Goal: Information Seeking & Learning: Learn about a topic

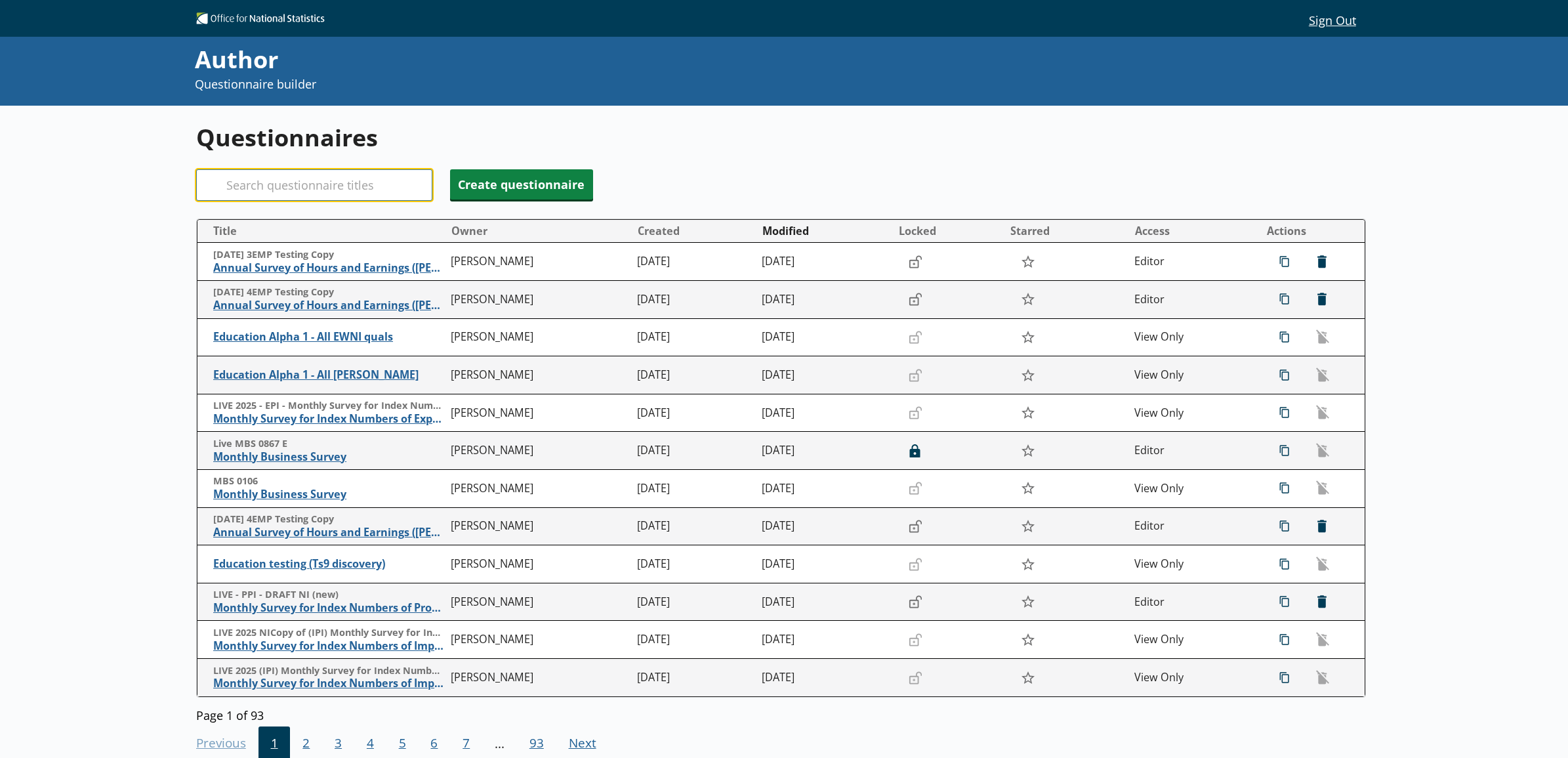
click at [382, 175] on input "Search" at bounding box center [314, 185] width 236 height 32
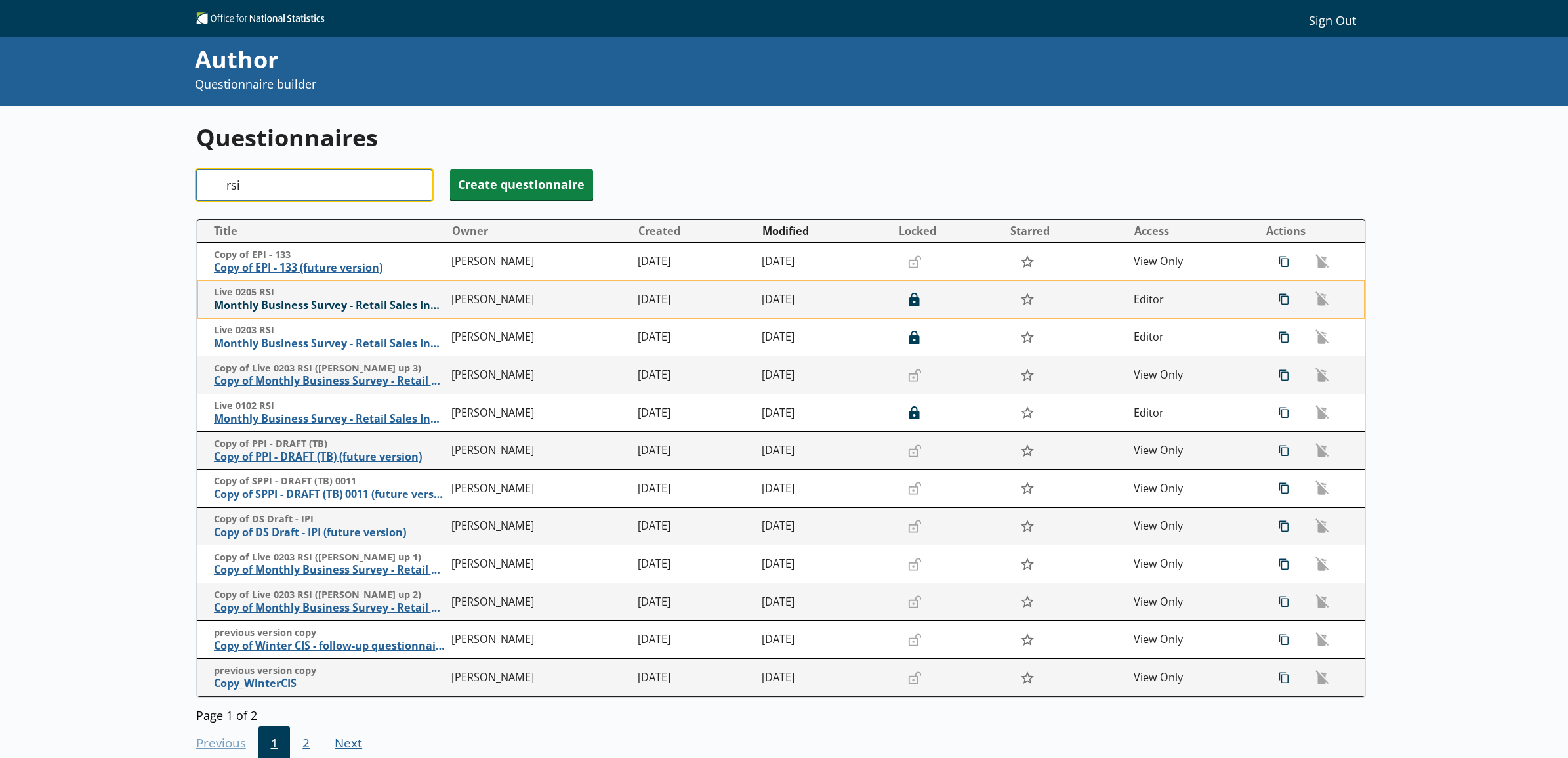
type input "rsi"
click at [375, 307] on span "Monthly Business Survey - Retail Sales Index" at bounding box center [329, 305] width 232 height 14
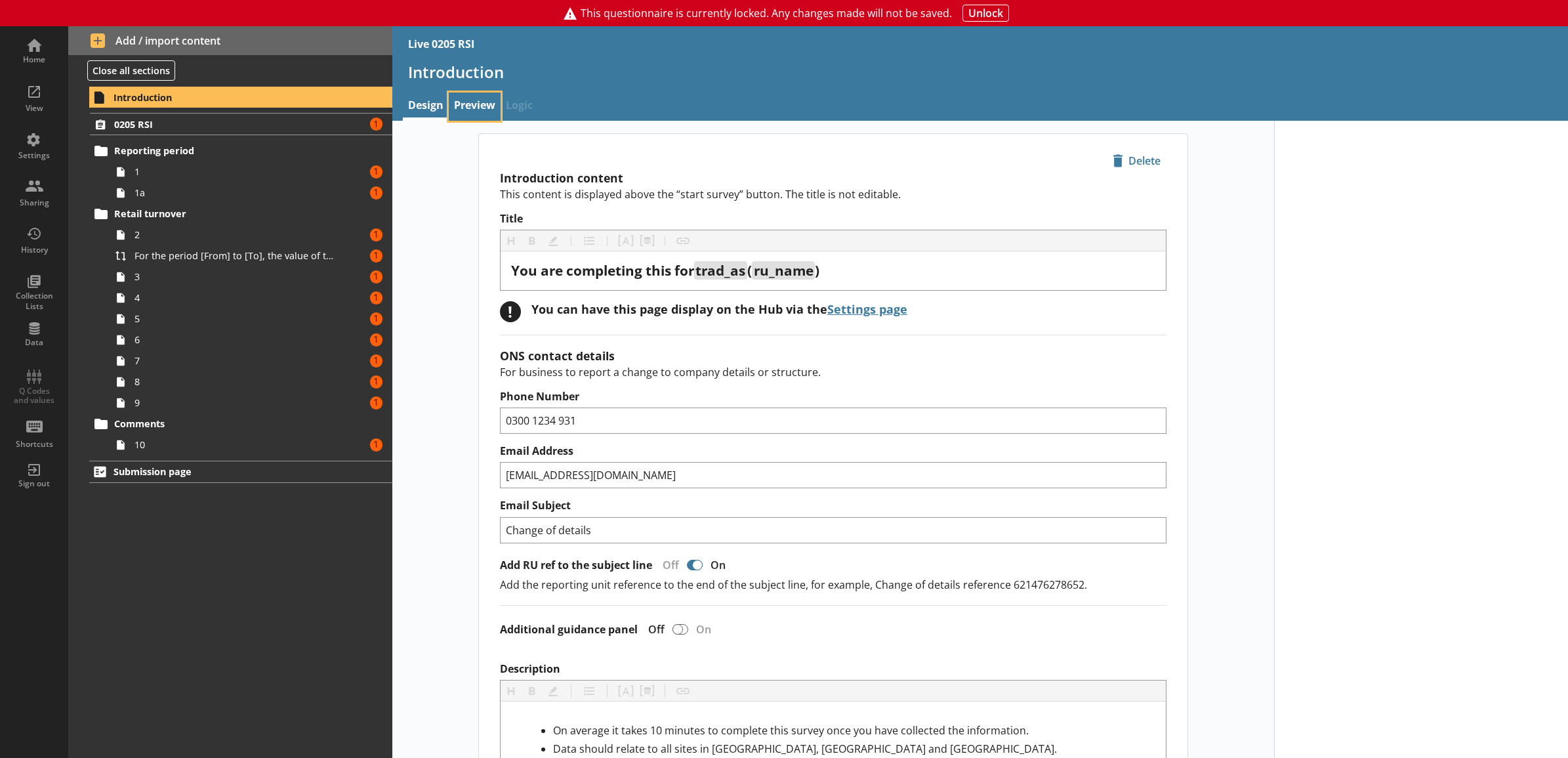
click at [456, 108] on link "Preview" at bounding box center [475, 106] width 52 height 28
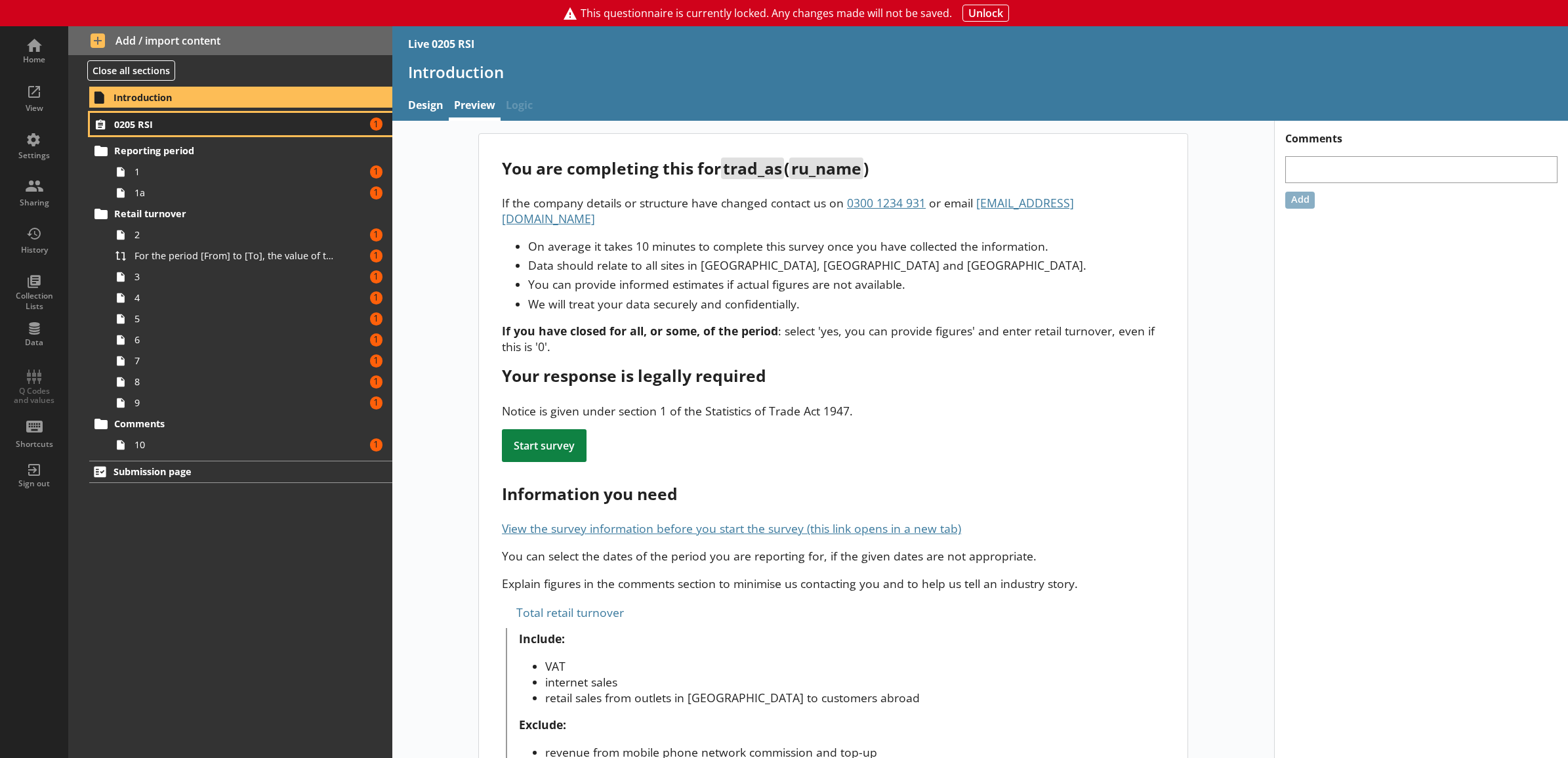
click at [315, 128] on span "0205 RSI" at bounding box center [224, 124] width 219 height 12
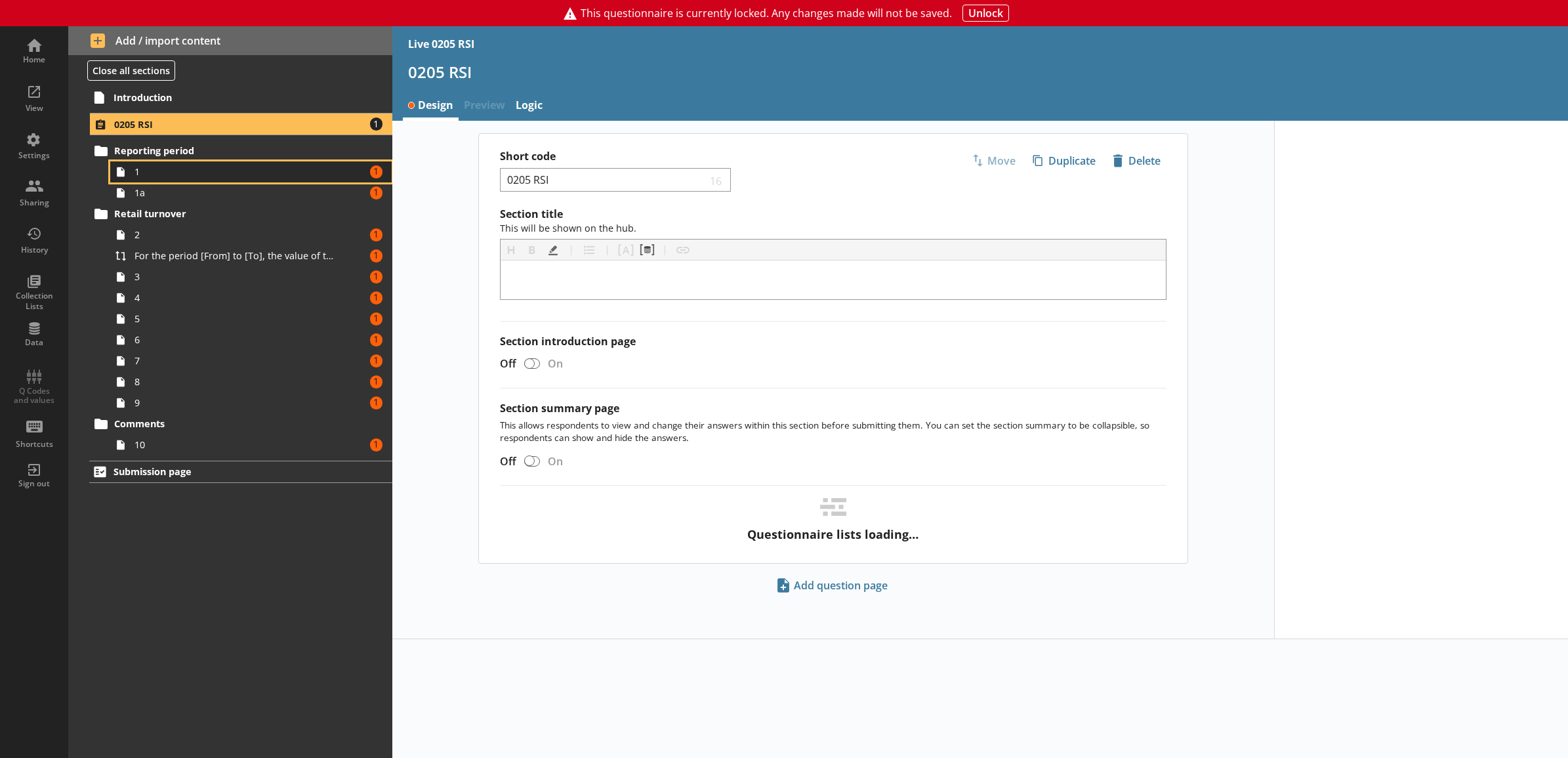
click at [305, 178] on span "1" at bounding box center [236, 171] width 204 height 12
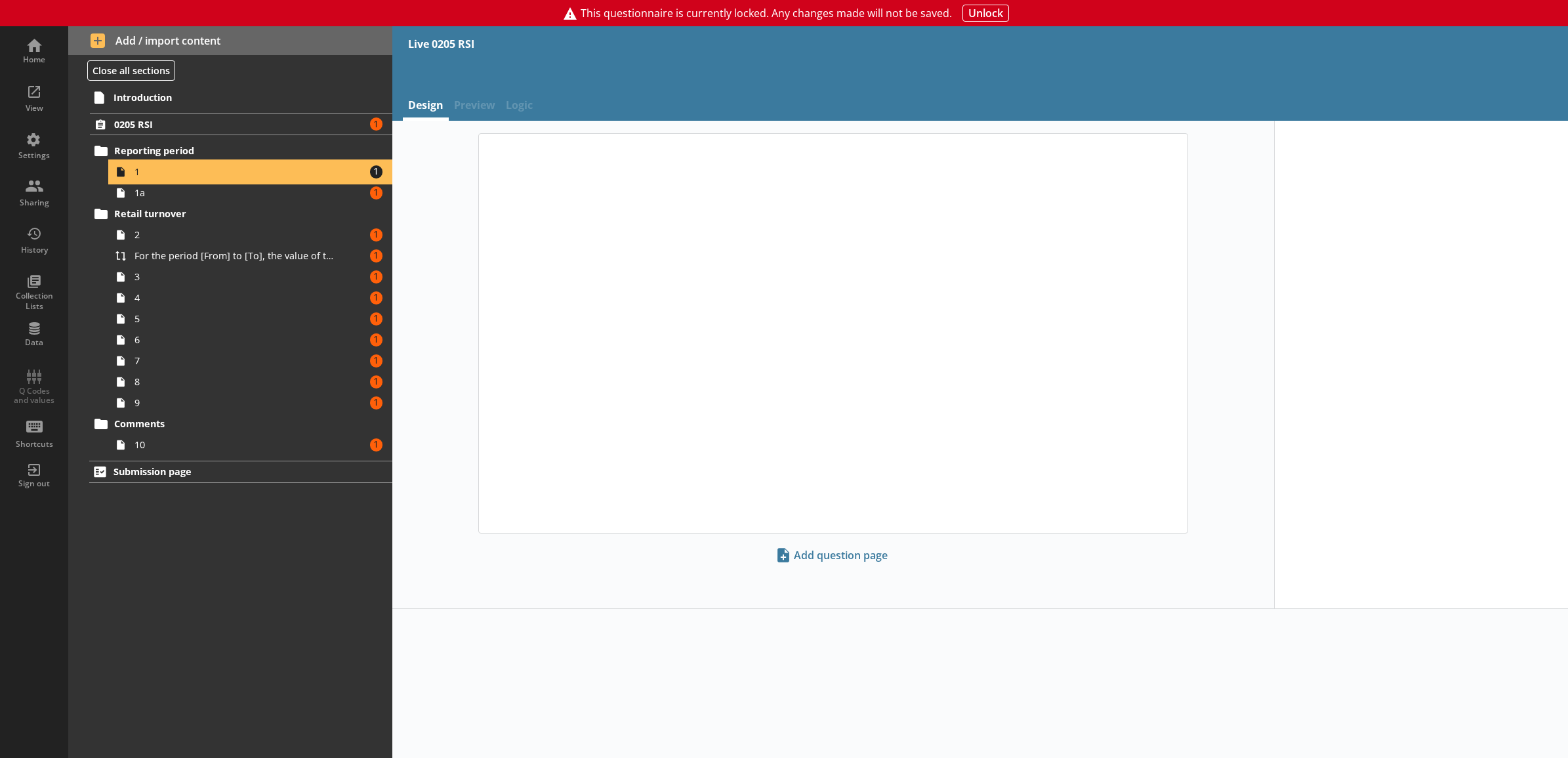
type textarea "x"
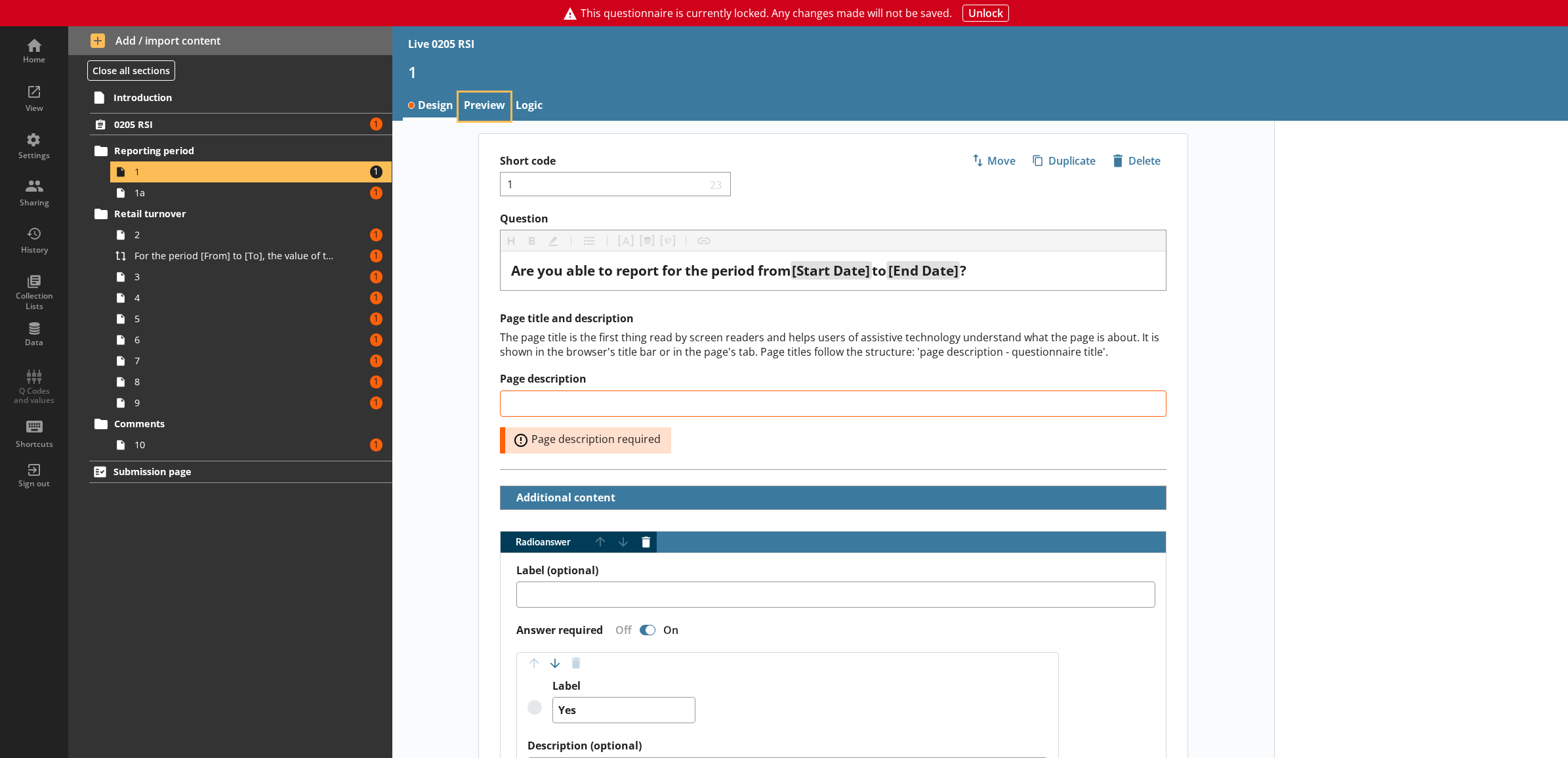
click at [497, 101] on link "Preview" at bounding box center [485, 106] width 52 height 28
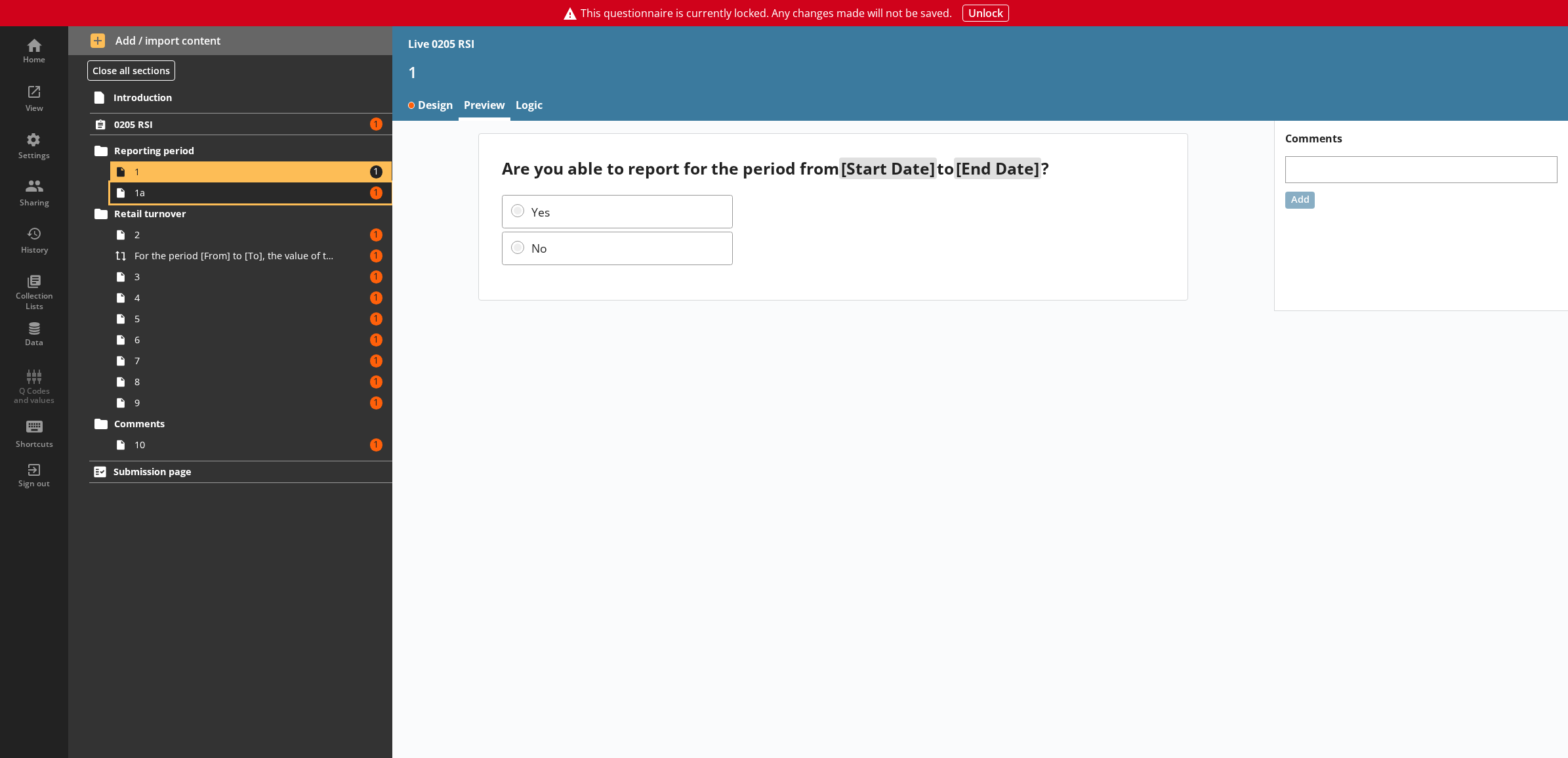
click at [320, 194] on span "1a" at bounding box center [236, 192] width 204 height 12
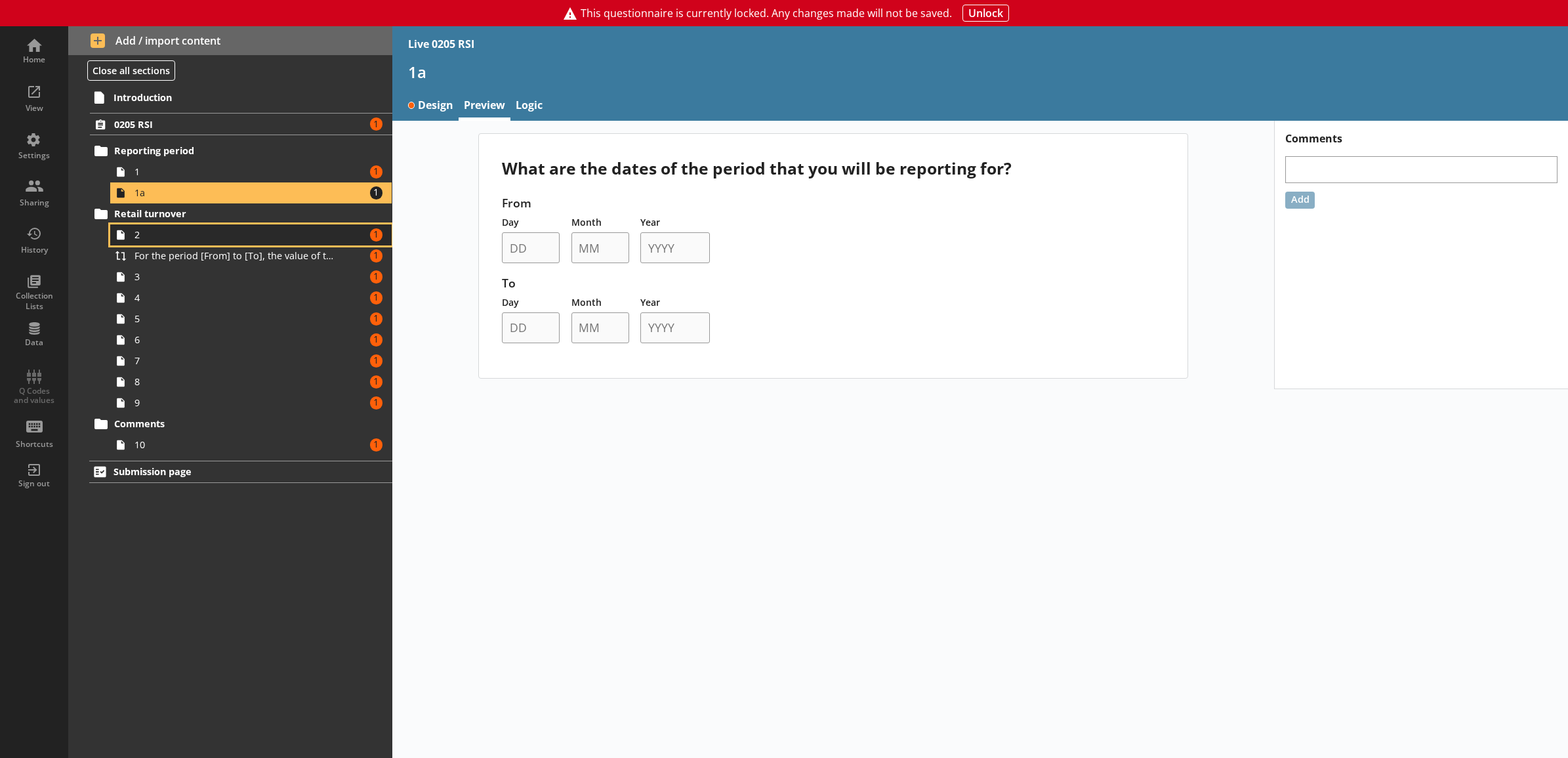
click at [292, 239] on span "2" at bounding box center [236, 234] width 204 height 12
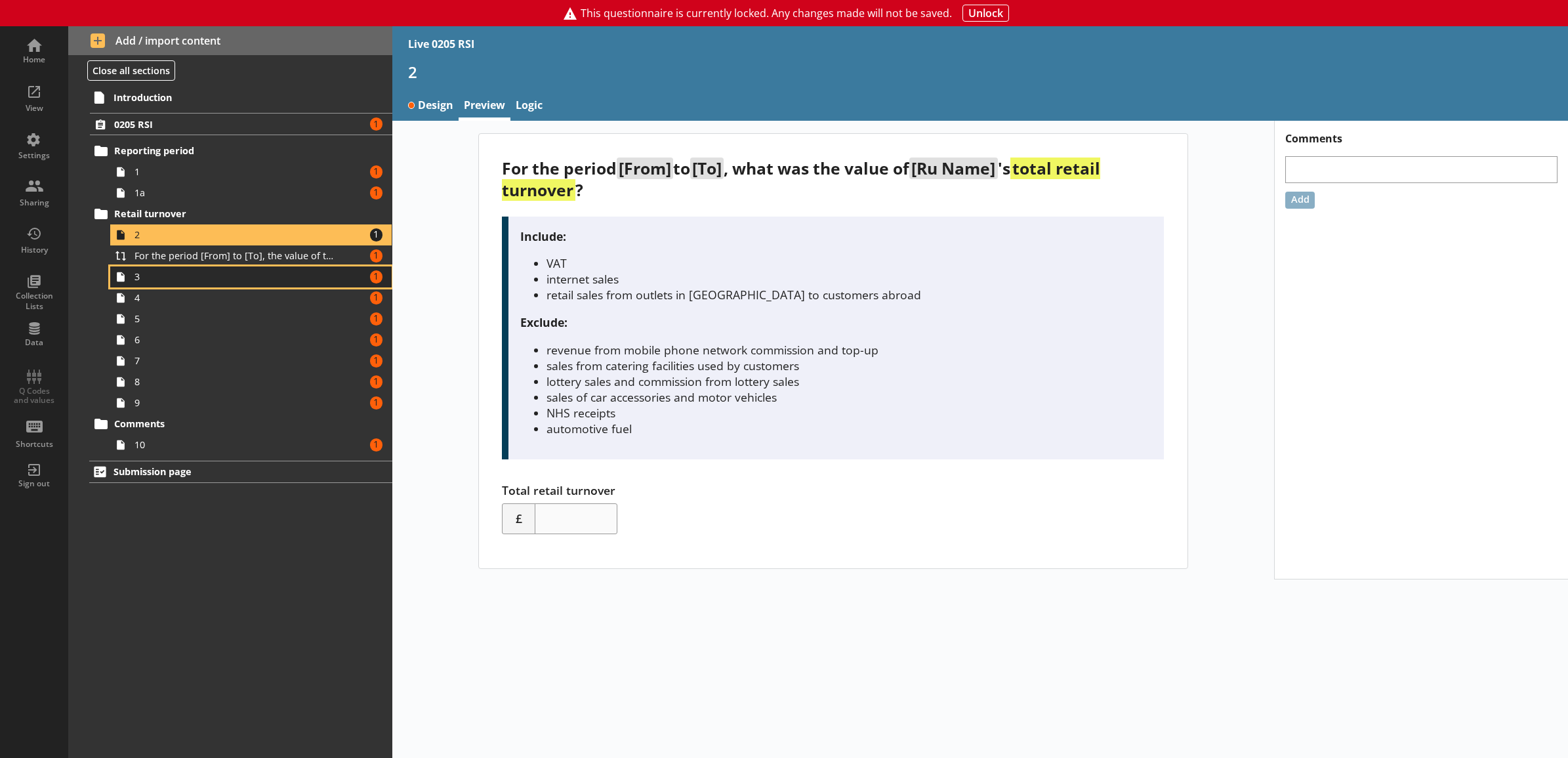
click at [182, 278] on span "3" at bounding box center [236, 276] width 204 height 12
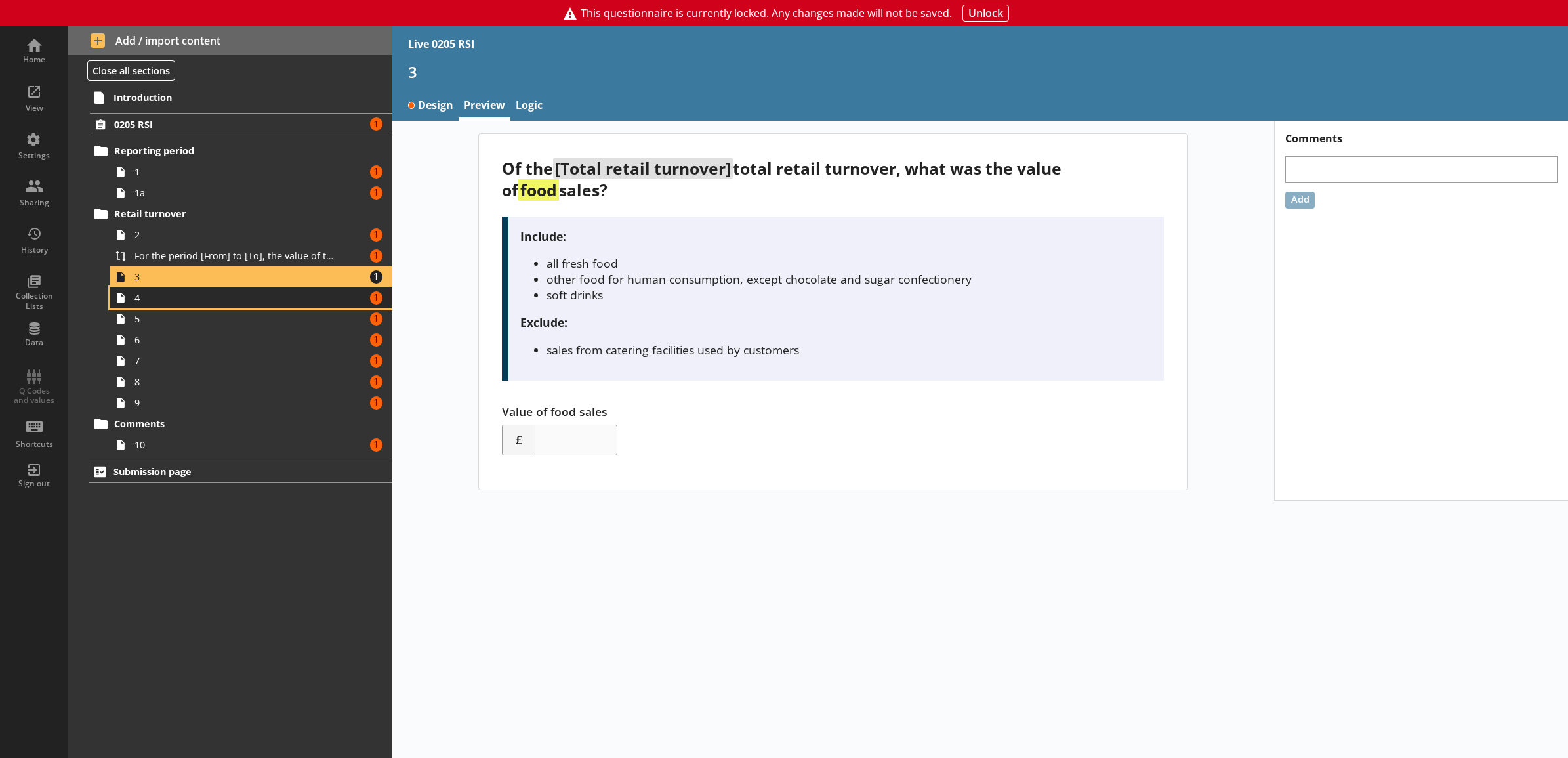
click at [172, 297] on span "4" at bounding box center [236, 297] width 204 height 12
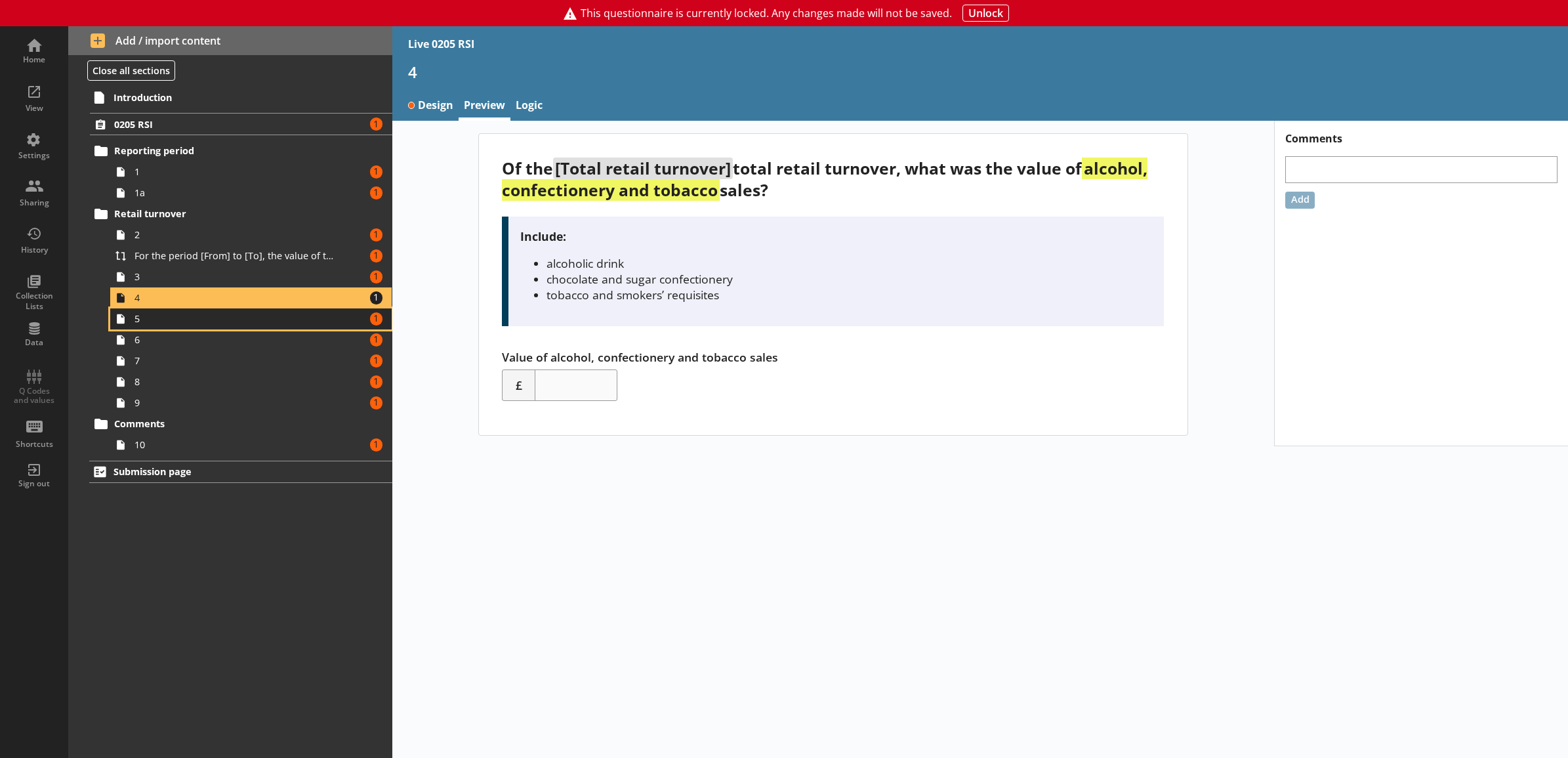
click at [164, 319] on span "5" at bounding box center [236, 318] width 204 height 12
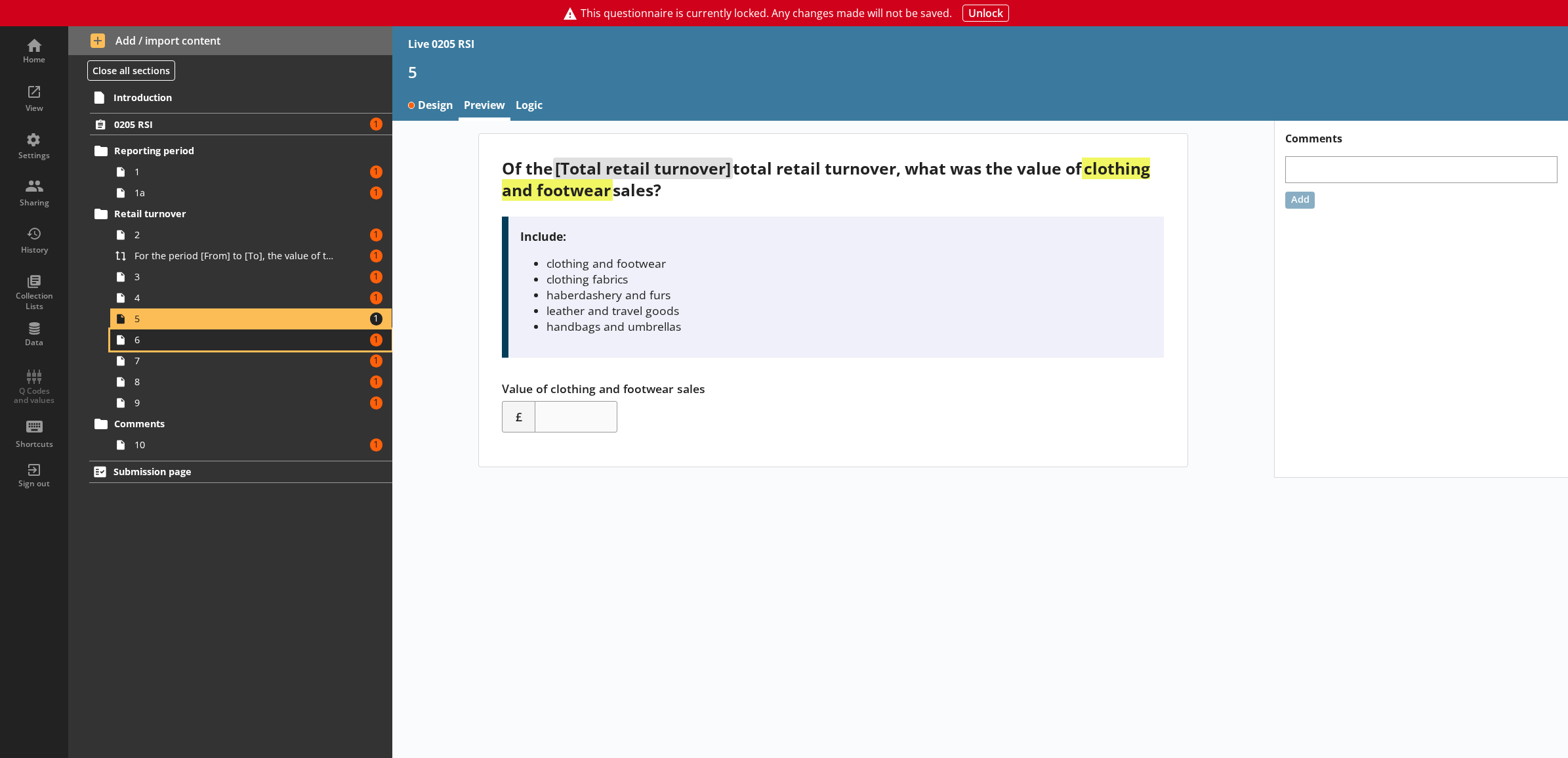
click at [160, 347] on link "6 Amount of errors: 1" at bounding box center [251, 339] width 282 height 21
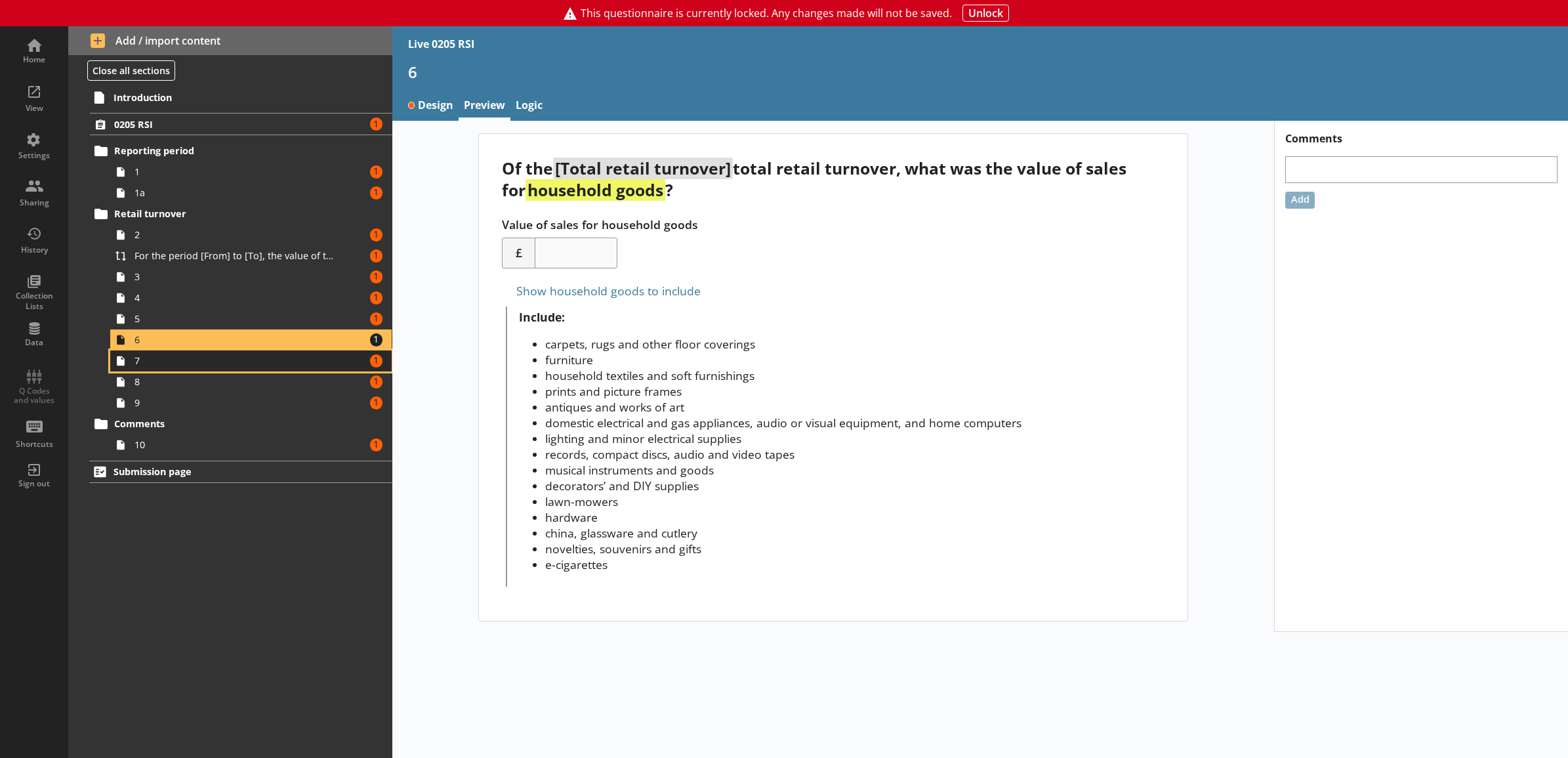
click at [254, 365] on span "7" at bounding box center [236, 360] width 204 height 12
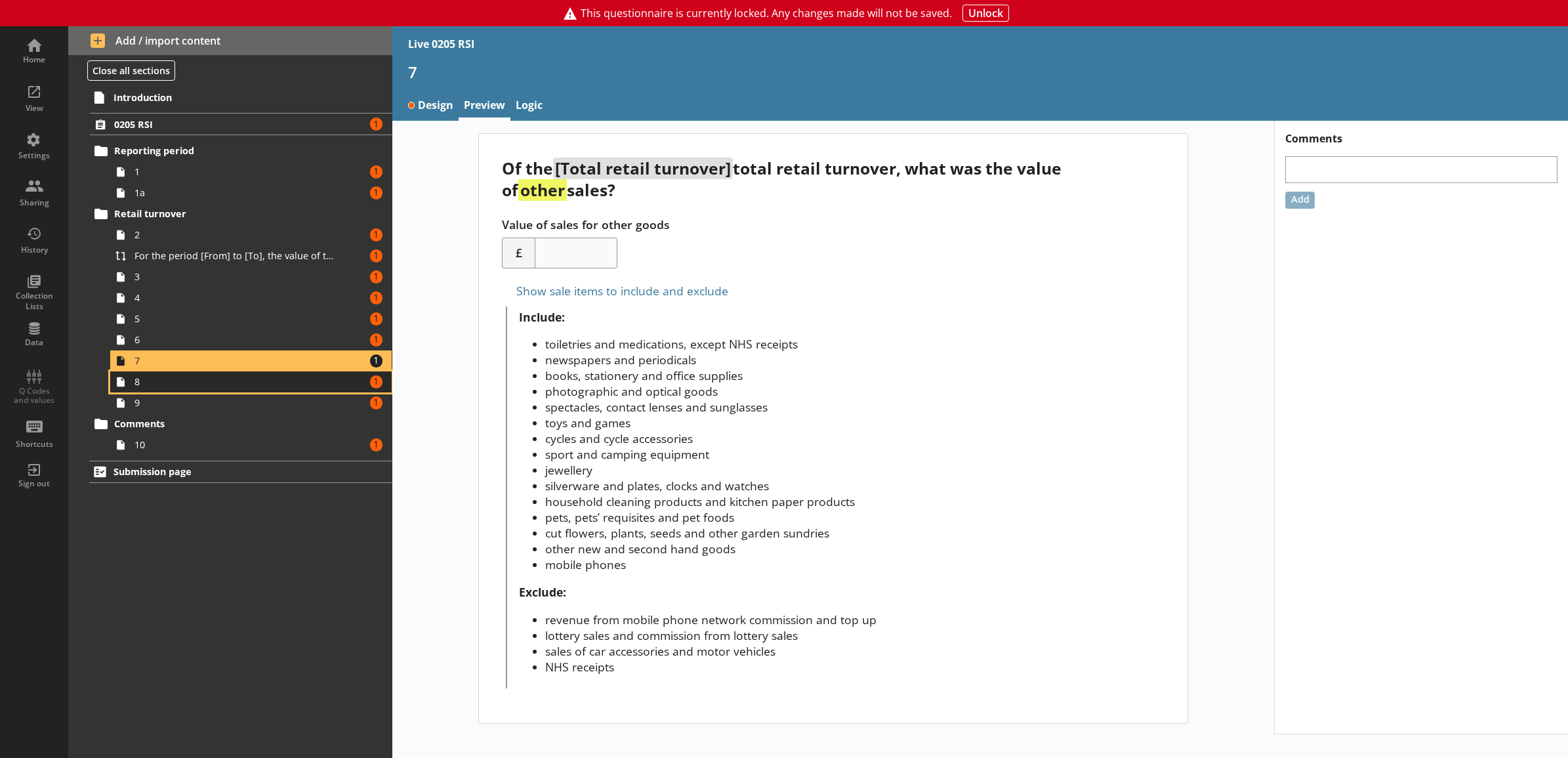
click at [240, 385] on span "8" at bounding box center [236, 381] width 204 height 12
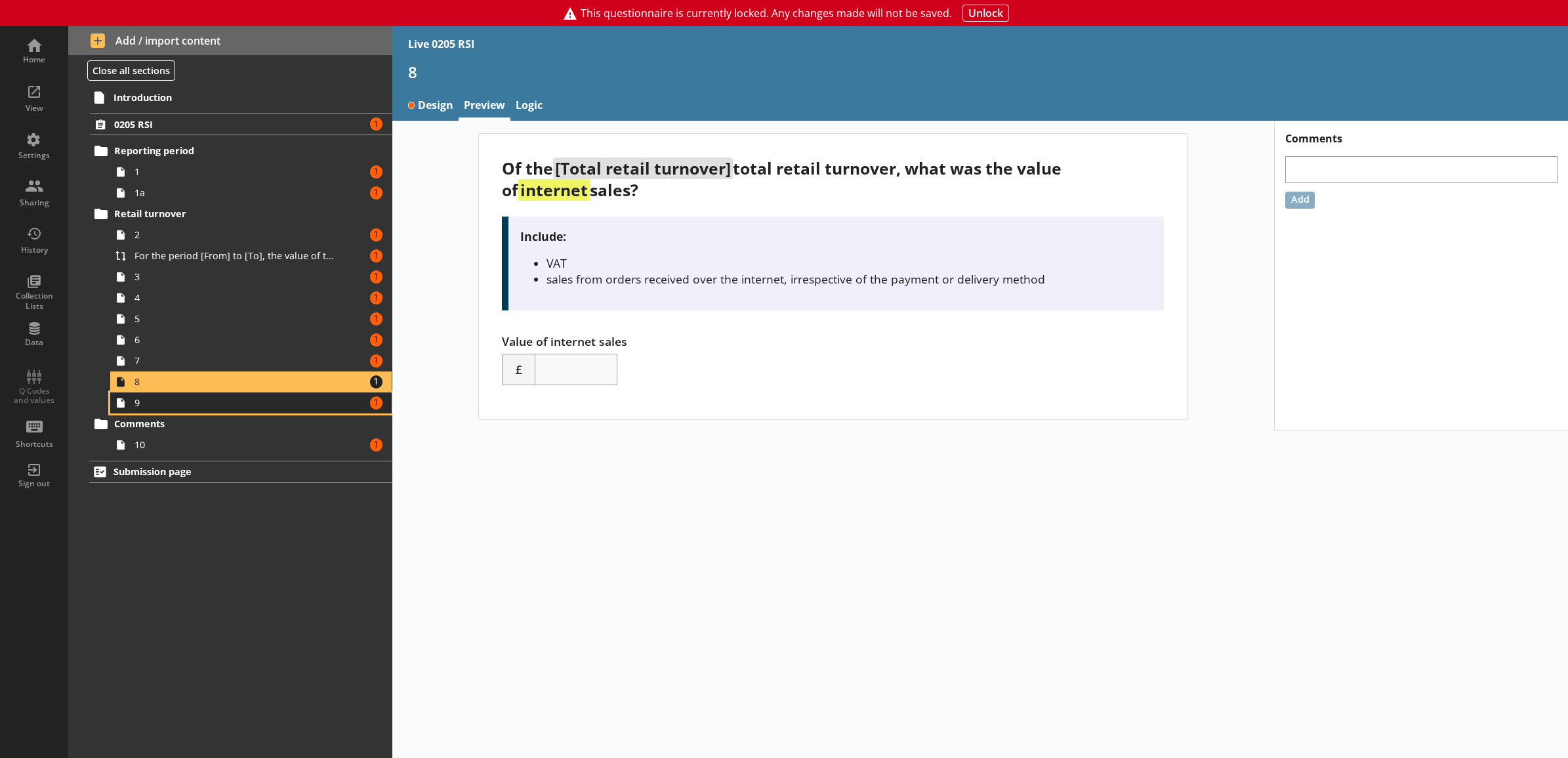
click at [229, 403] on span "9" at bounding box center [236, 402] width 204 height 12
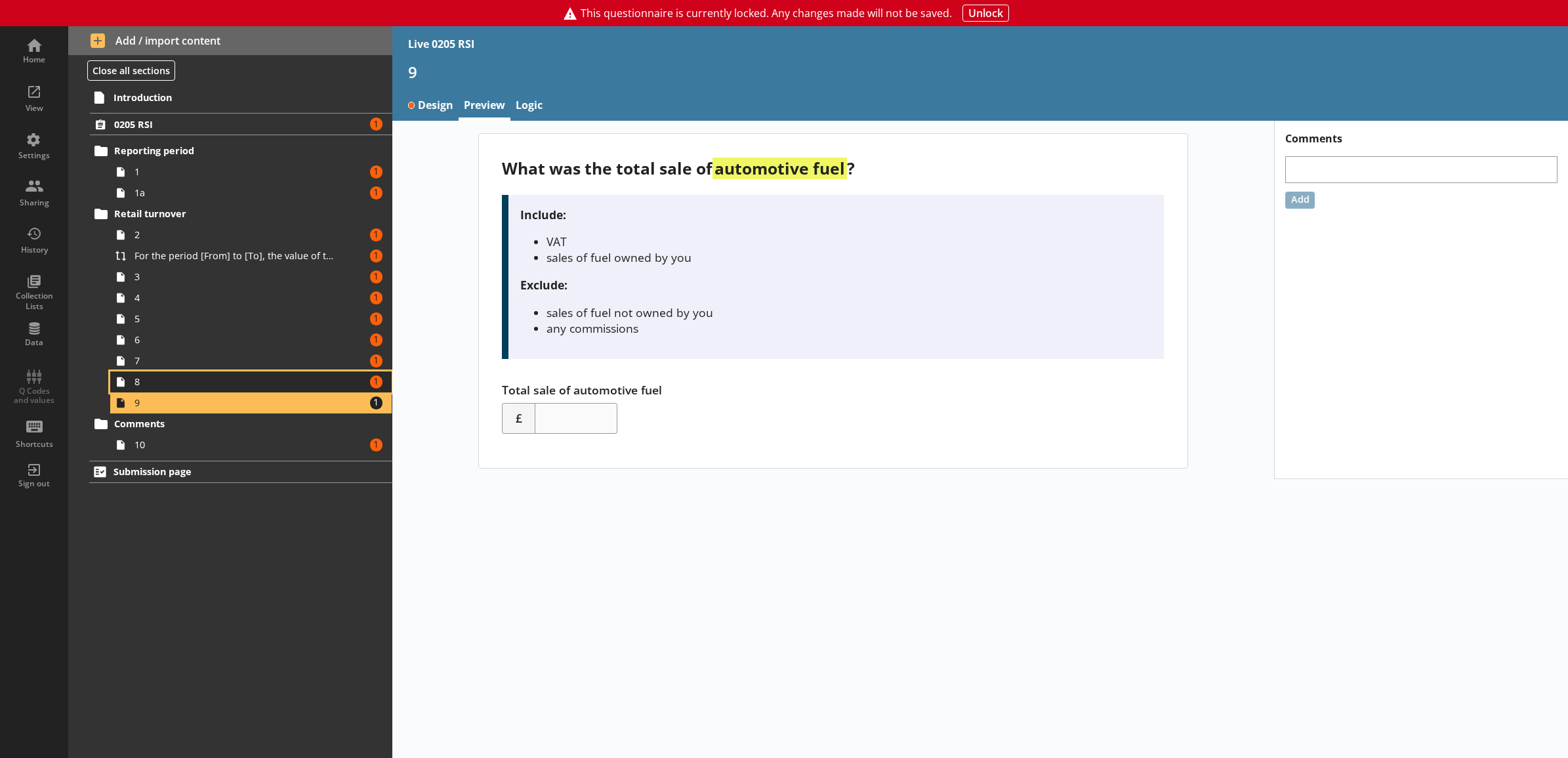
click at [307, 376] on span "8" at bounding box center [236, 381] width 204 height 12
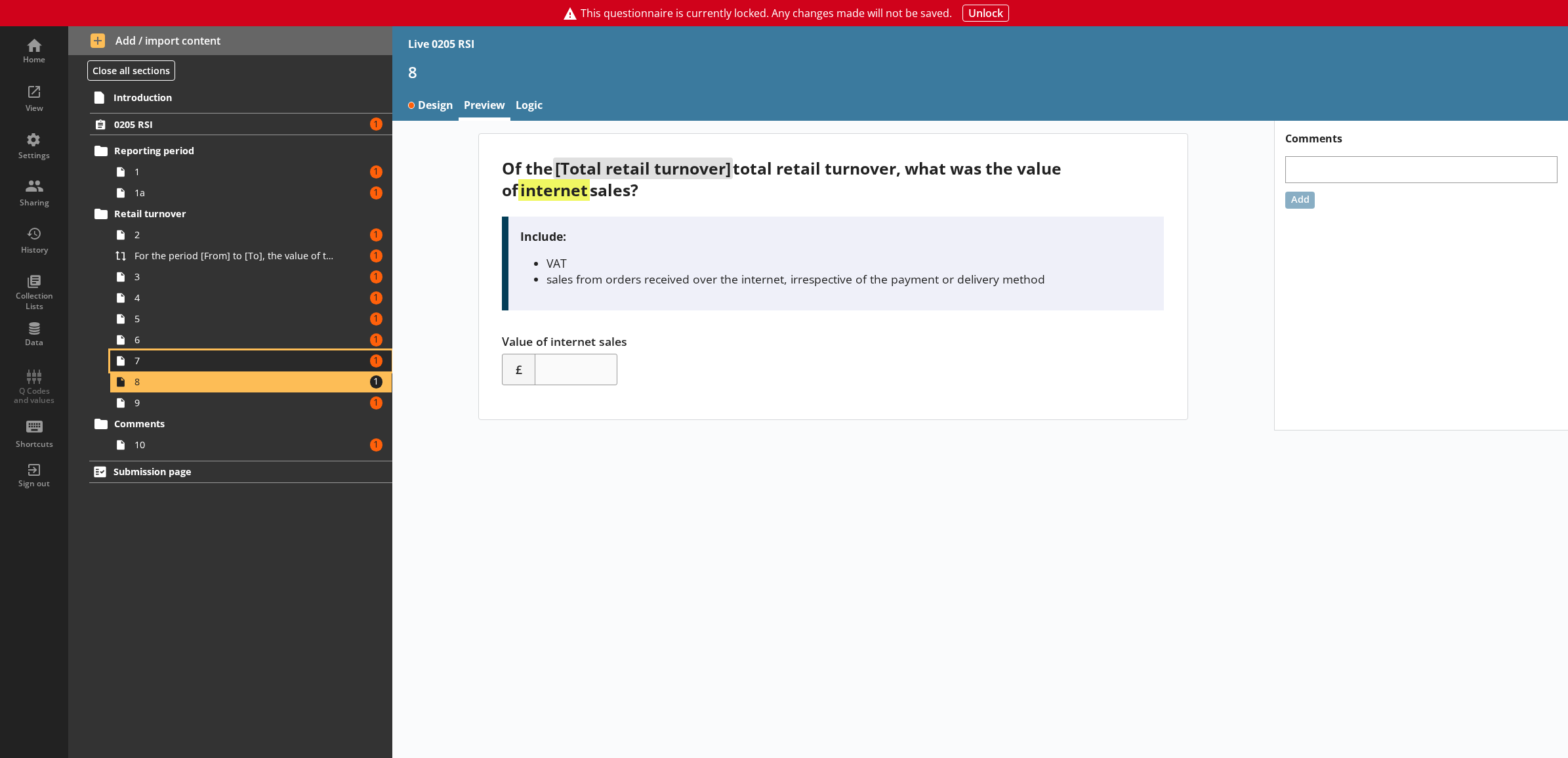
click at [279, 360] on span "7" at bounding box center [236, 360] width 204 height 12
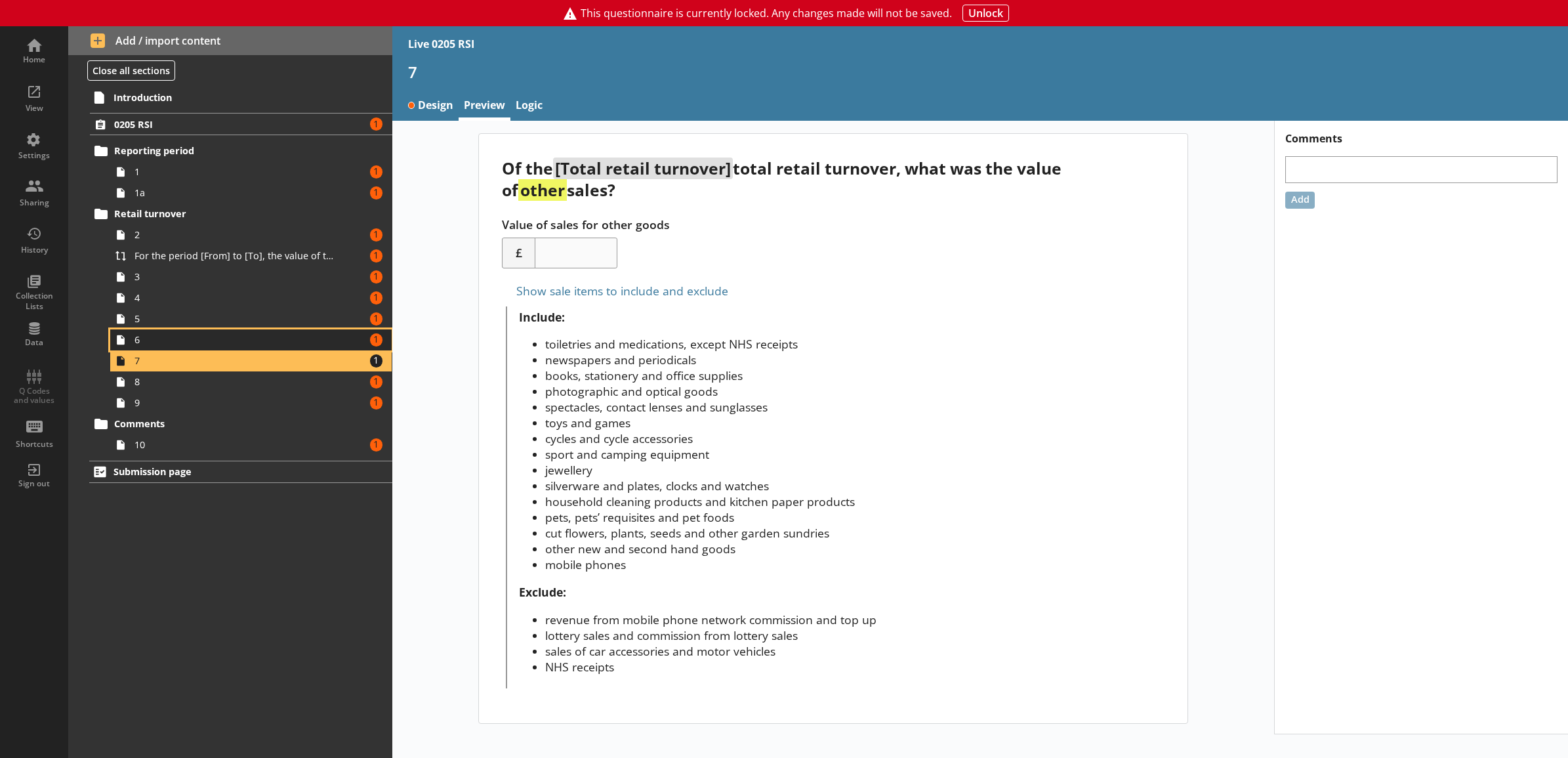
click at [349, 341] on link "6 Amount of errors: 1" at bounding box center [251, 339] width 282 height 21
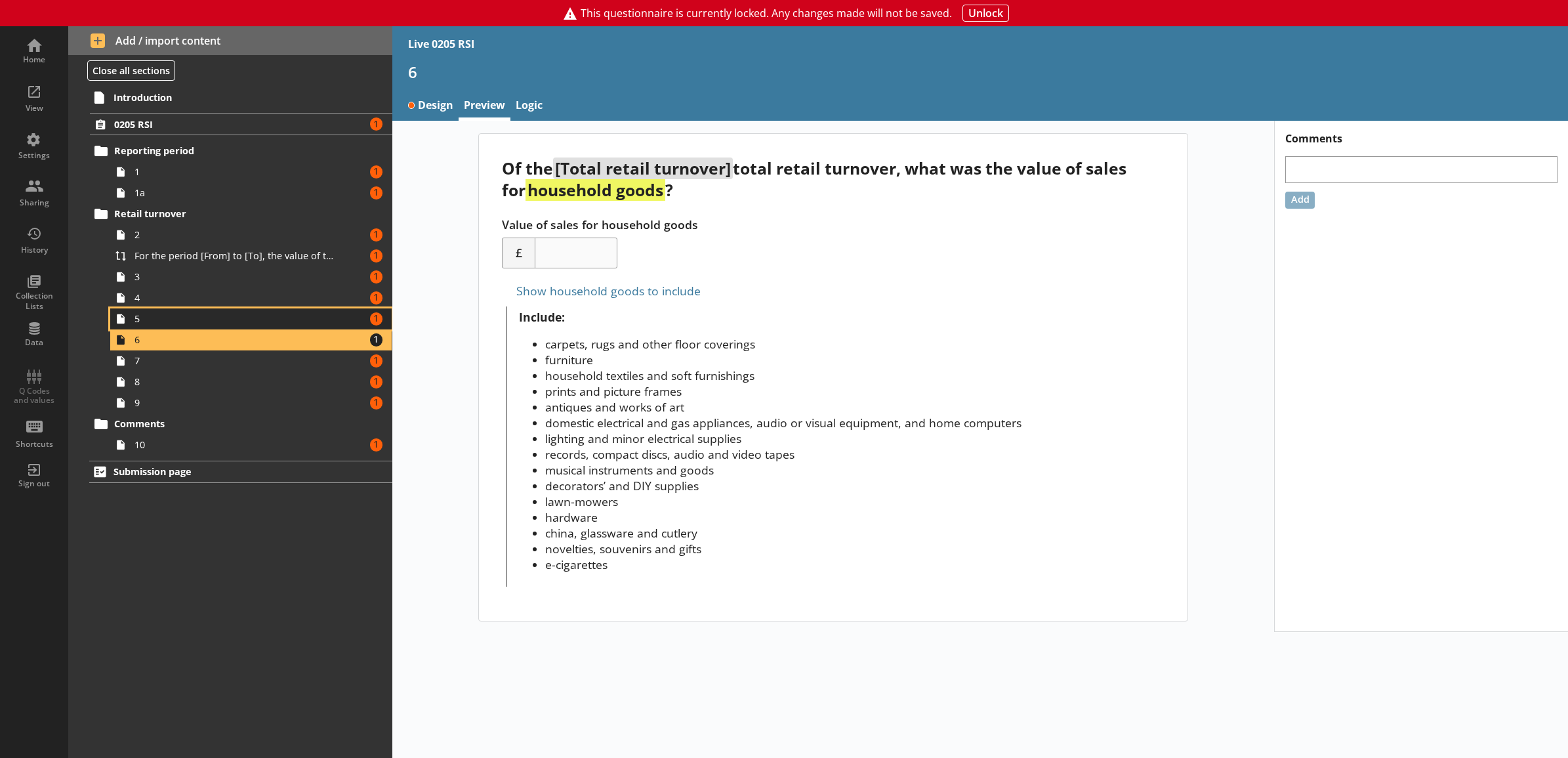
click at [338, 318] on span "5" at bounding box center [236, 318] width 204 height 12
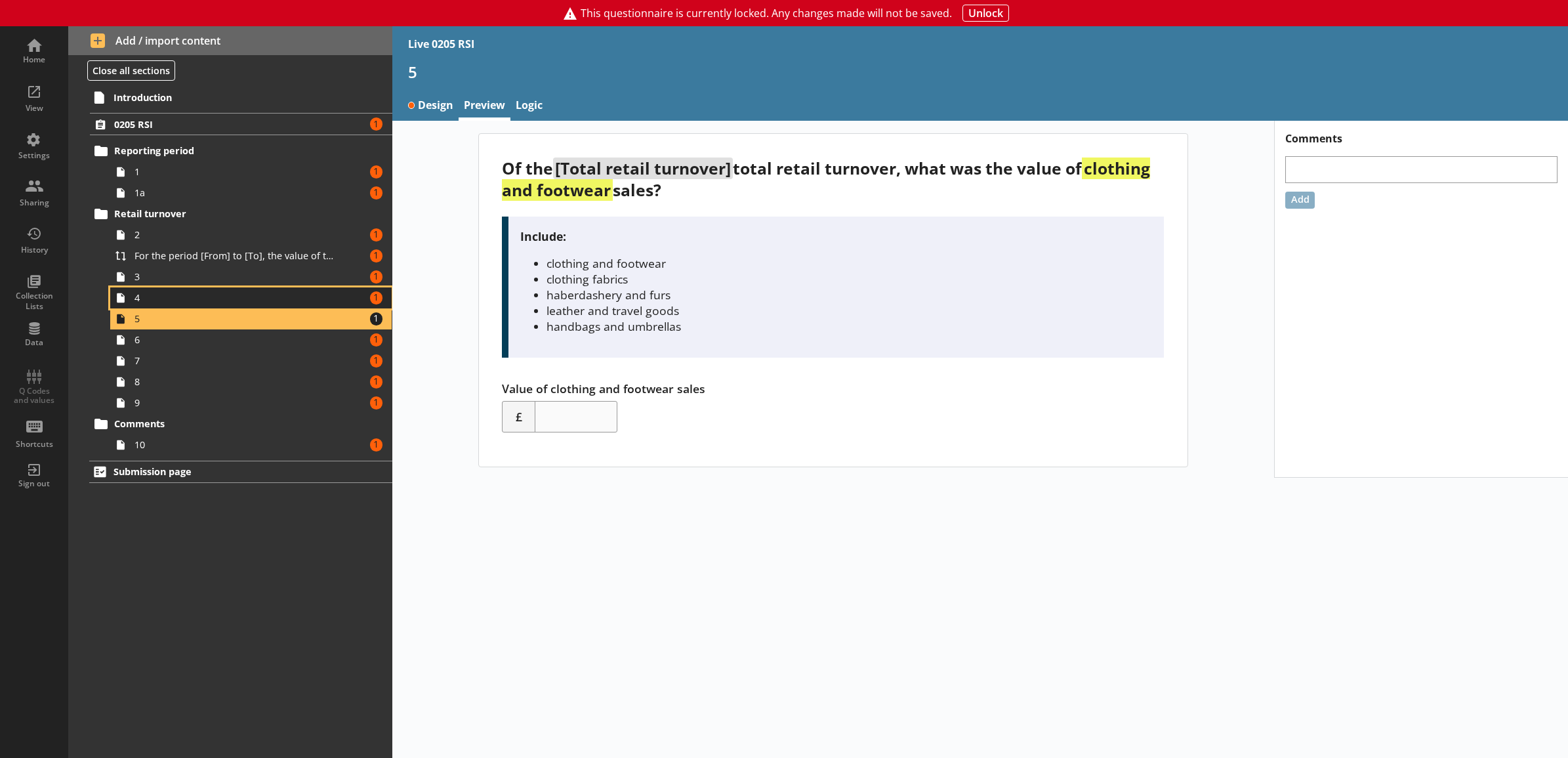
click at [332, 291] on link "4 Amount of errors: 1" at bounding box center [251, 298] width 282 height 21
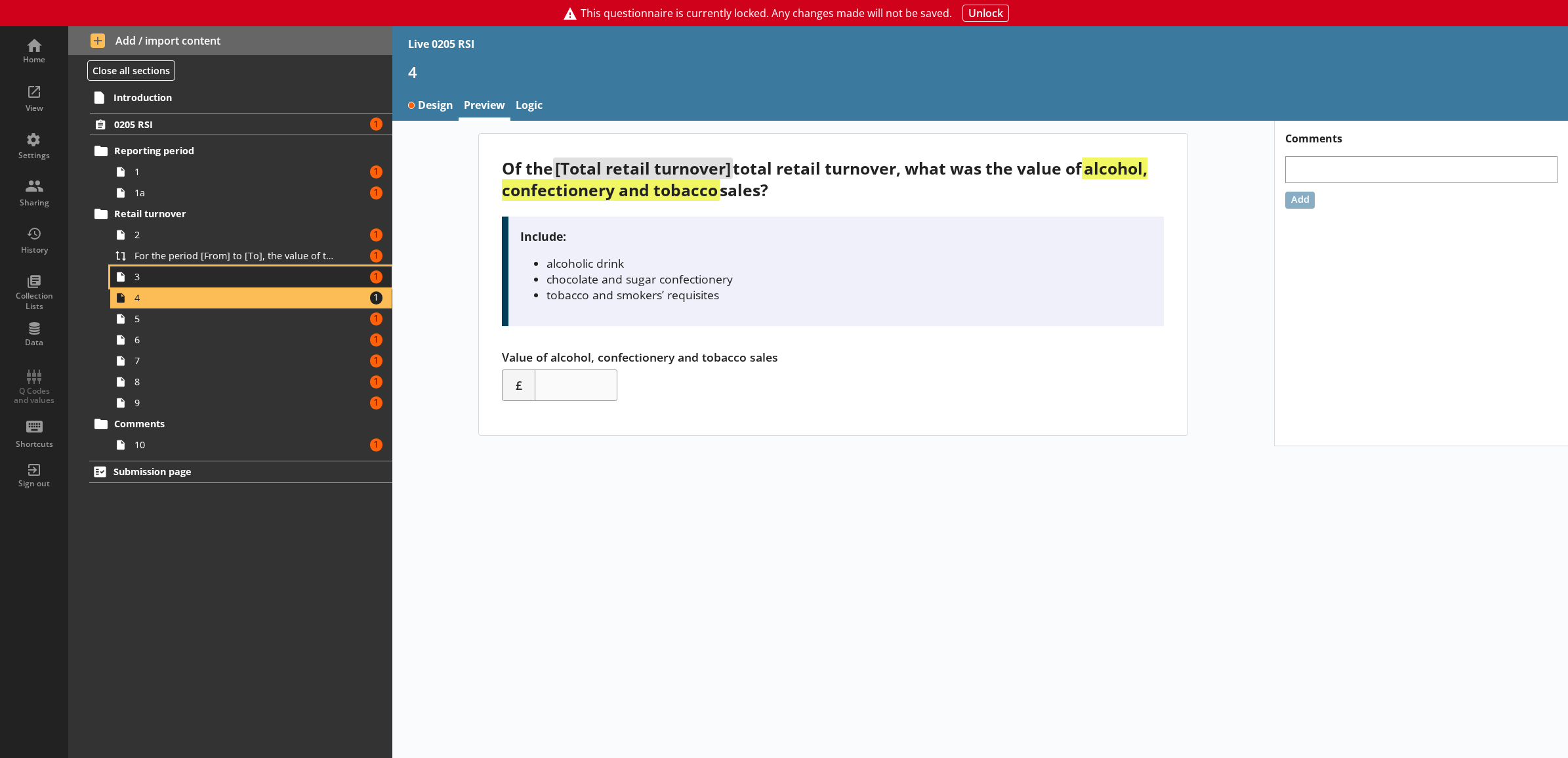
click at [323, 273] on span "3" at bounding box center [236, 276] width 204 height 12
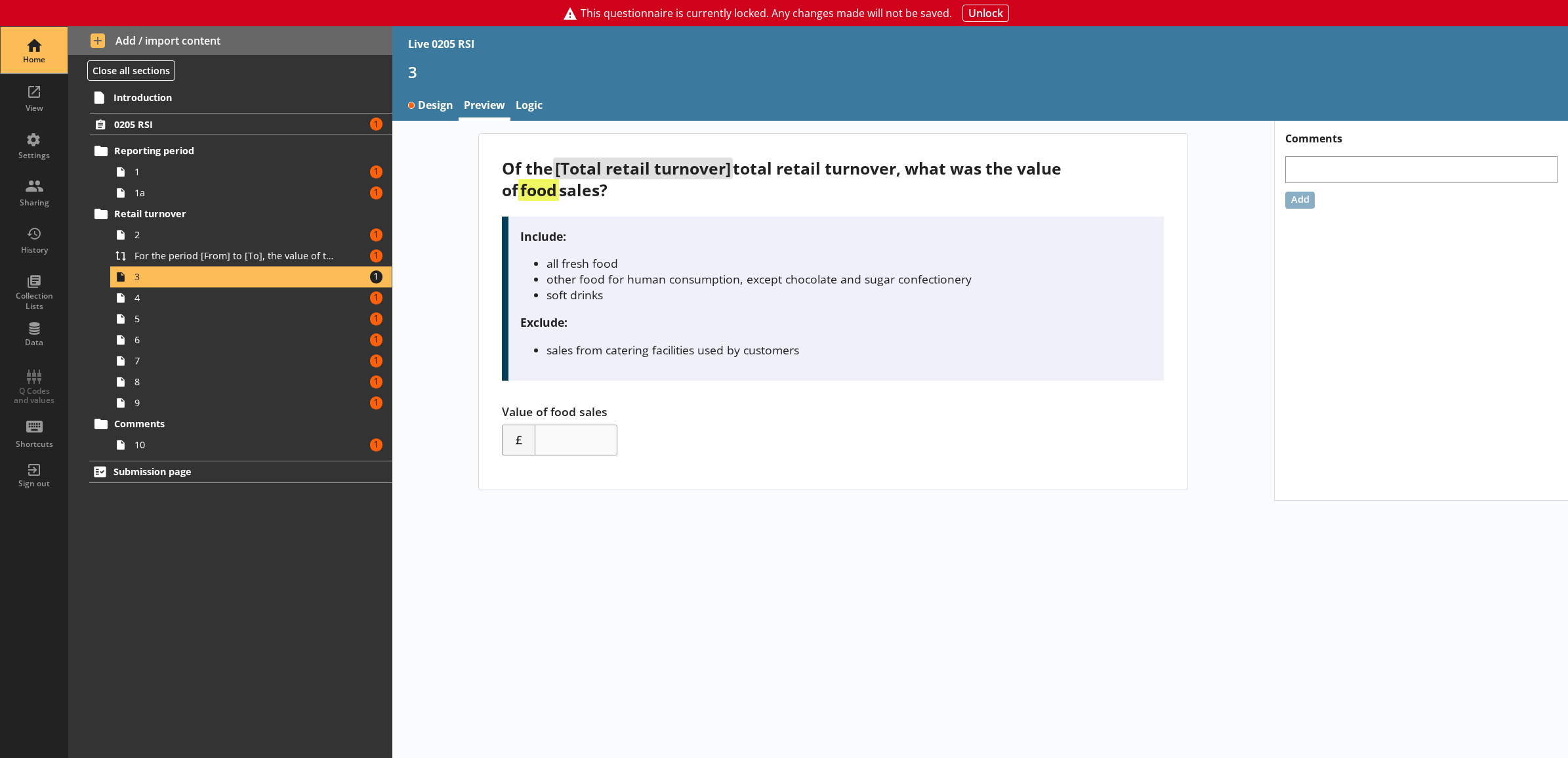
click at [47, 49] on div "Home" at bounding box center [33, 49] width 46 height 46
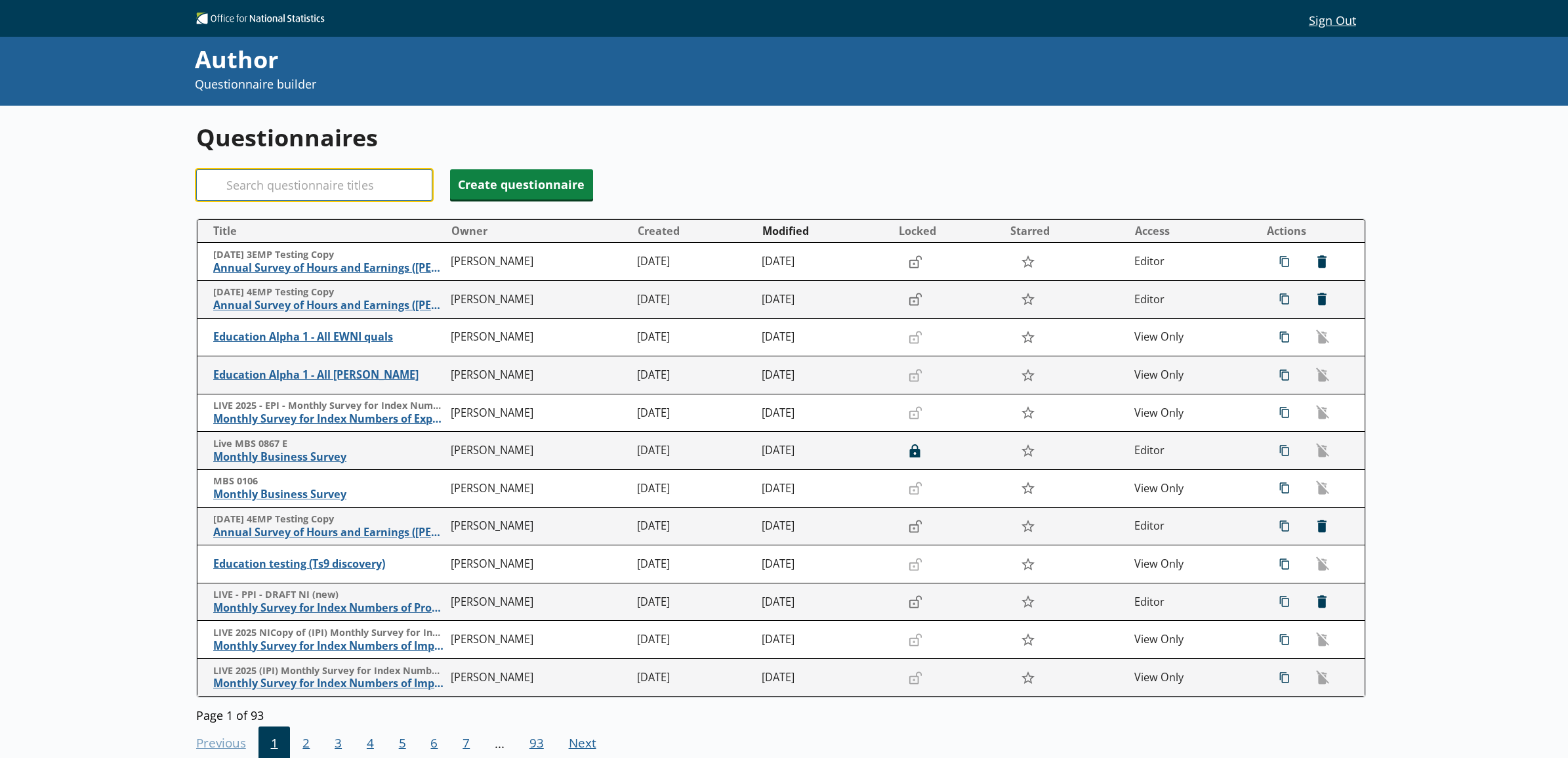
click at [340, 199] on input "Search" at bounding box center [314, 185] width 236 height 32
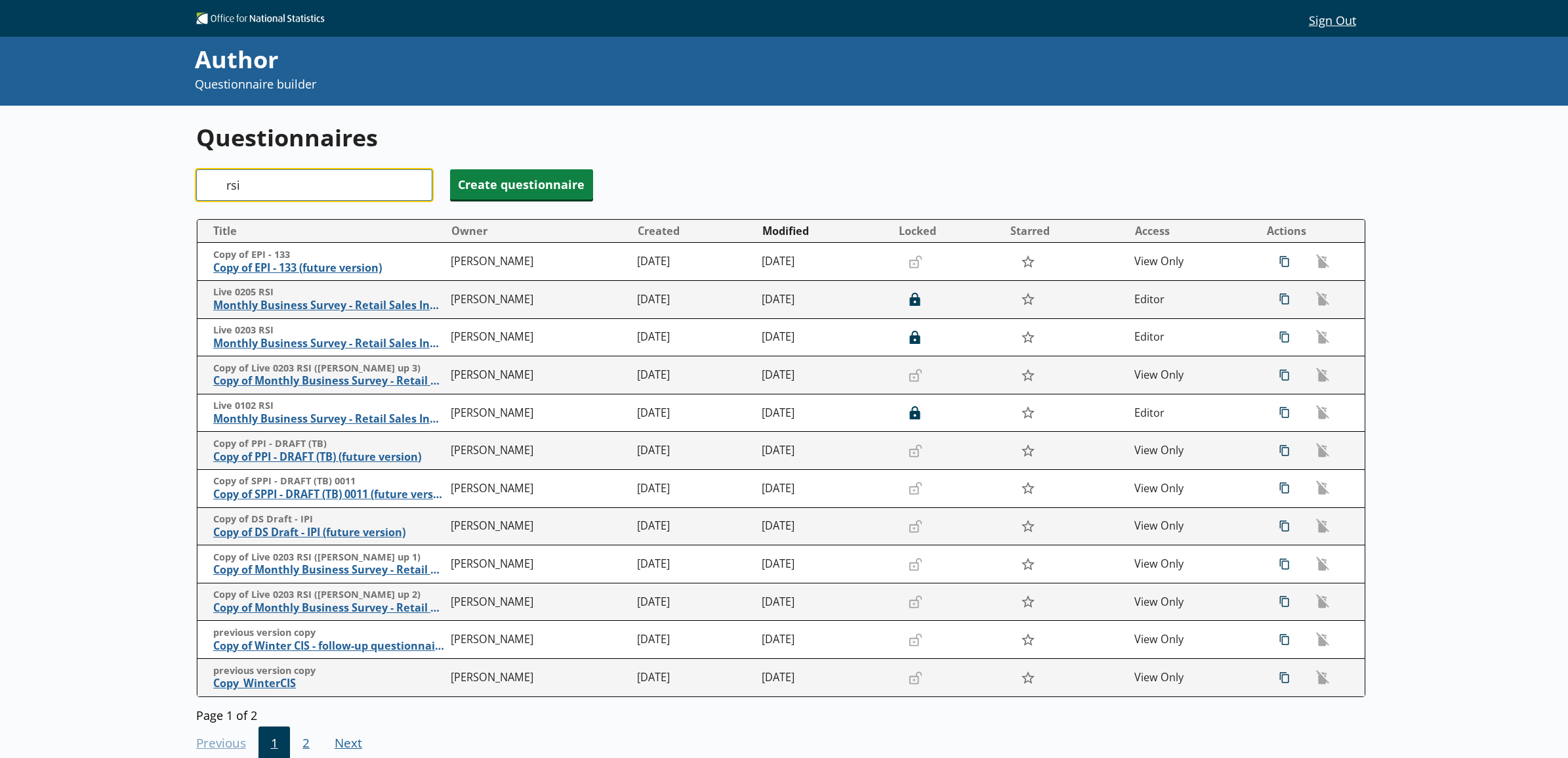
type input "rsi"
click at [76, 269] on div "Questionnaires Search rsi Create questionnaire Title Owner Created Modified Loc…" at bounding box center [784, 485] width 1568 height 758
click at [500, 419] on td "[PERSON_NAME]" at bounding box center [540, 413] width 186 height 38
click at [392, 424] on span "Monthly Business Survey - Retail Sales Index" at bounding box center [329, 419] width 232 height 14
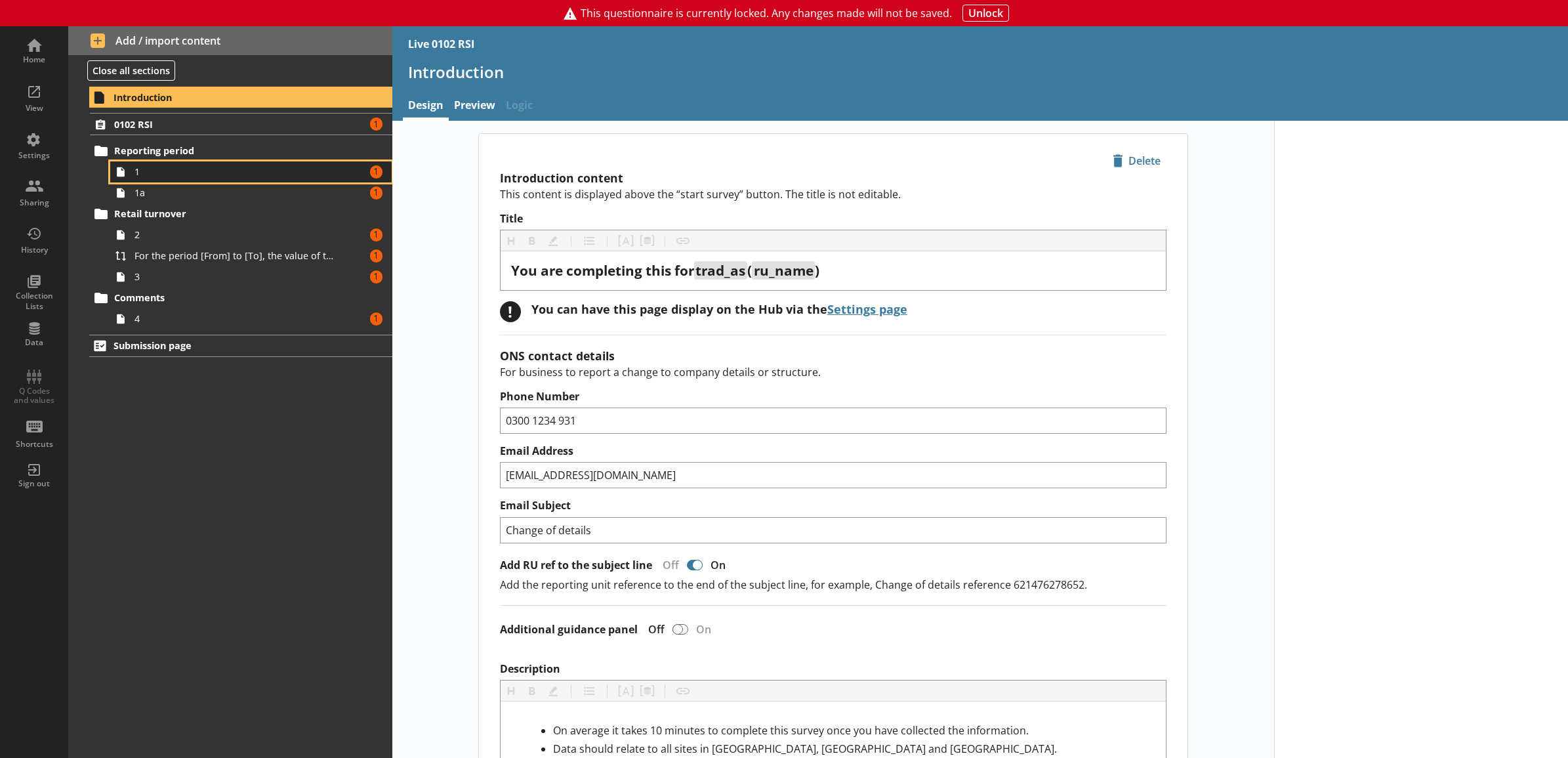
click at [219, 176] on span "1" at bounding box center [236, 171] width 204 height 12
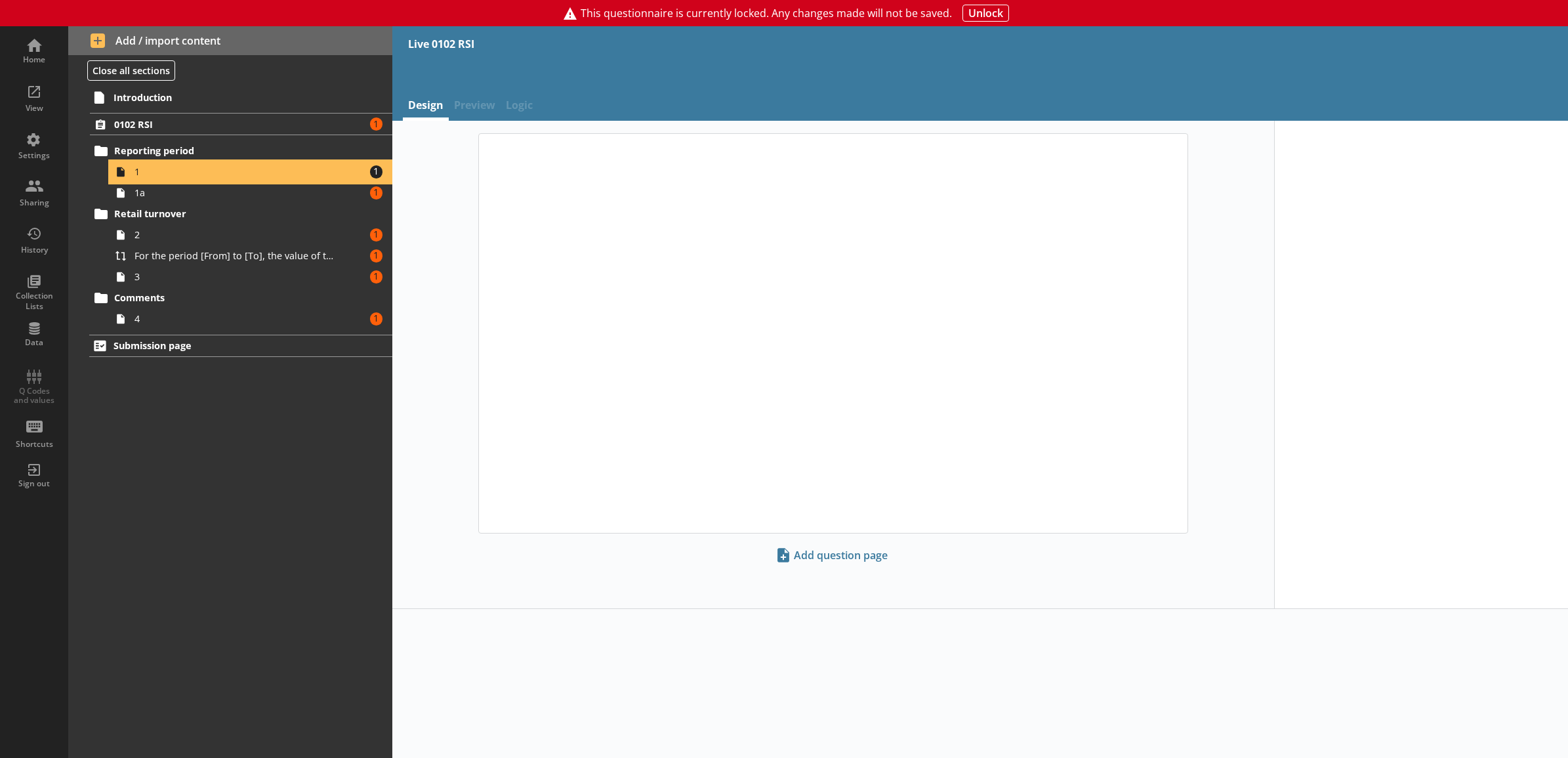
type textarea "x"
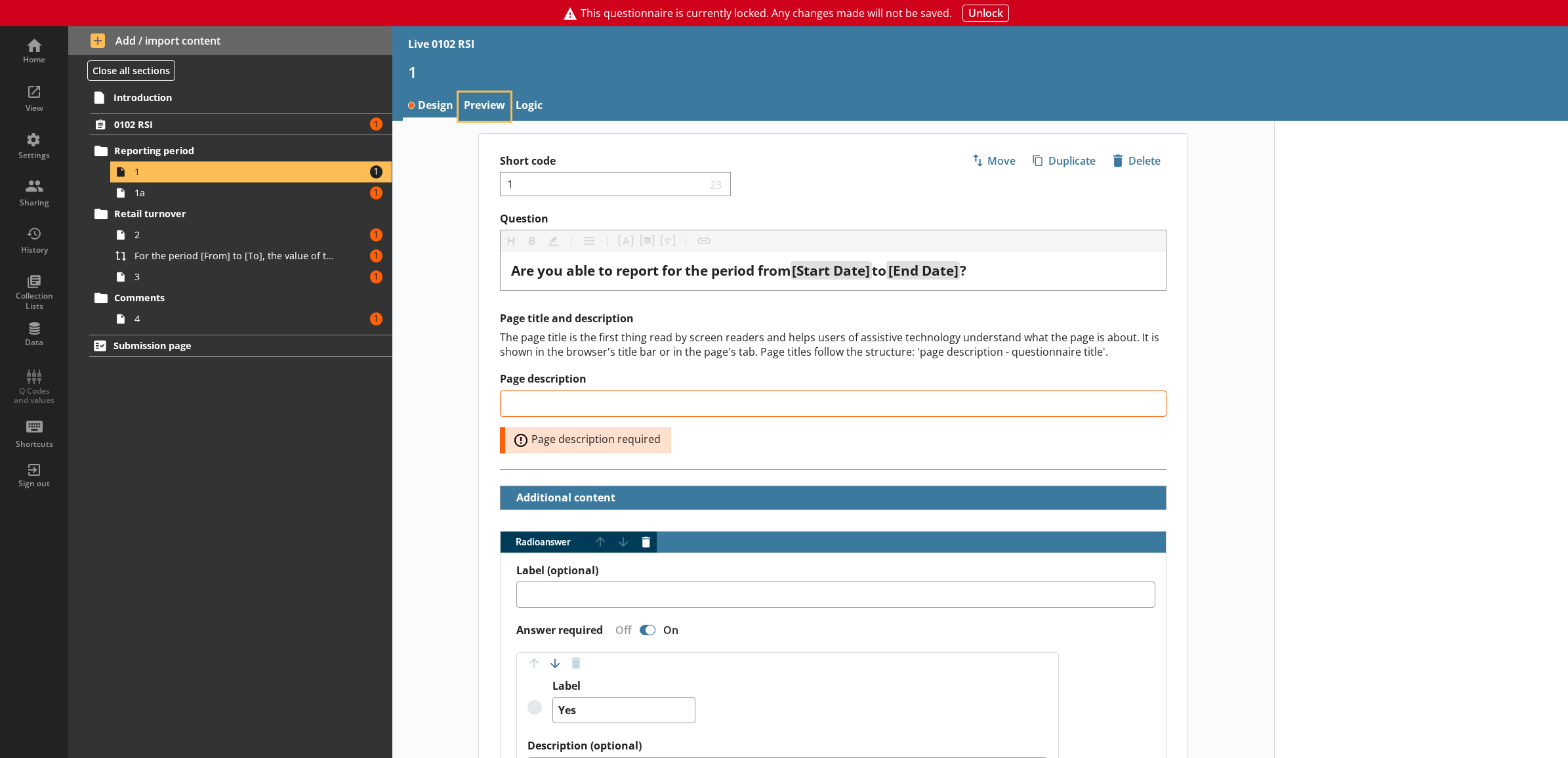
click at [482, 102] on link "Preview" at bounding box center [485, 106] width 52 height 28
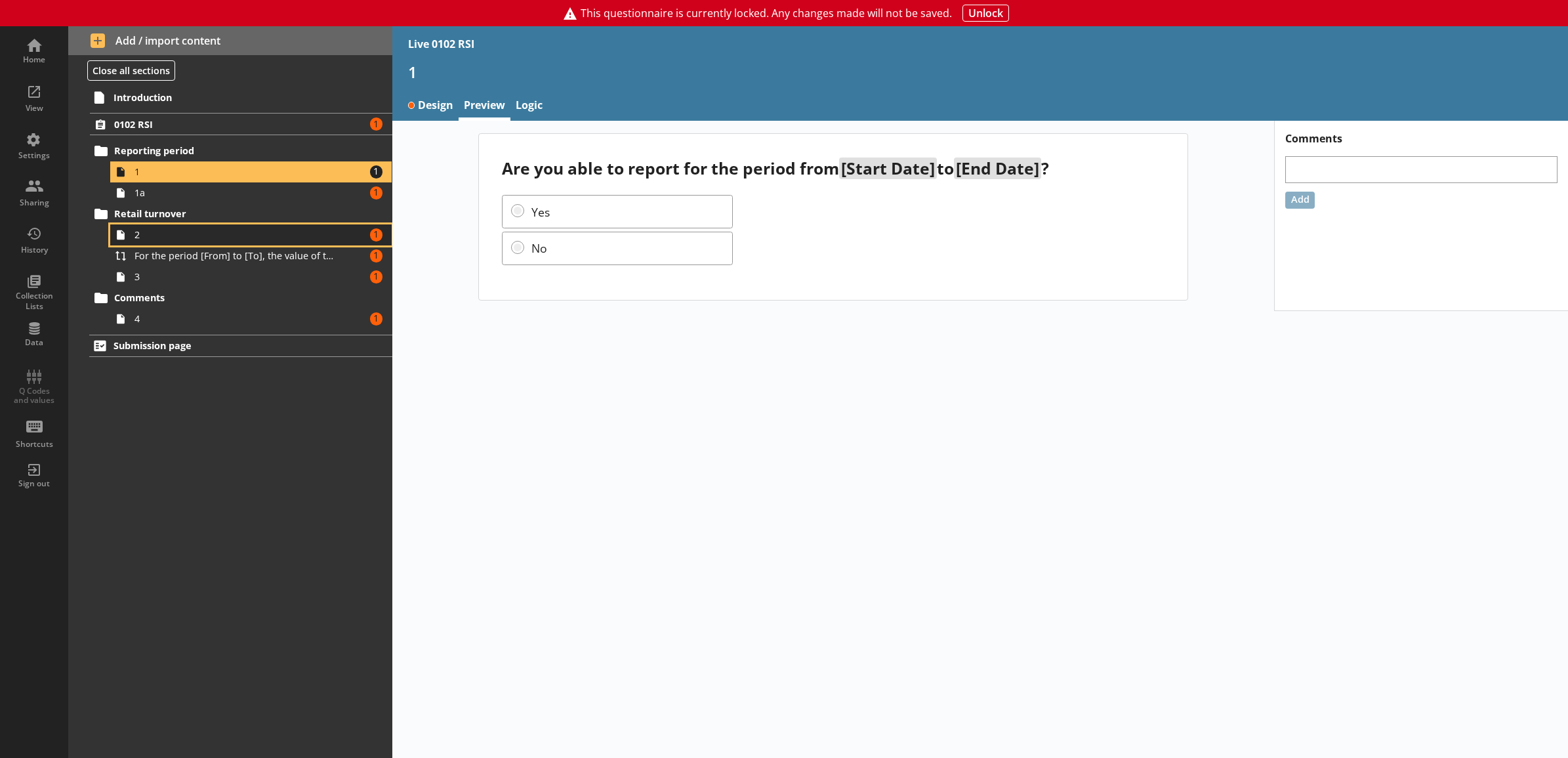
click at [236, 236] on span "2" at bounding box center [236, 234] width 204 height 12
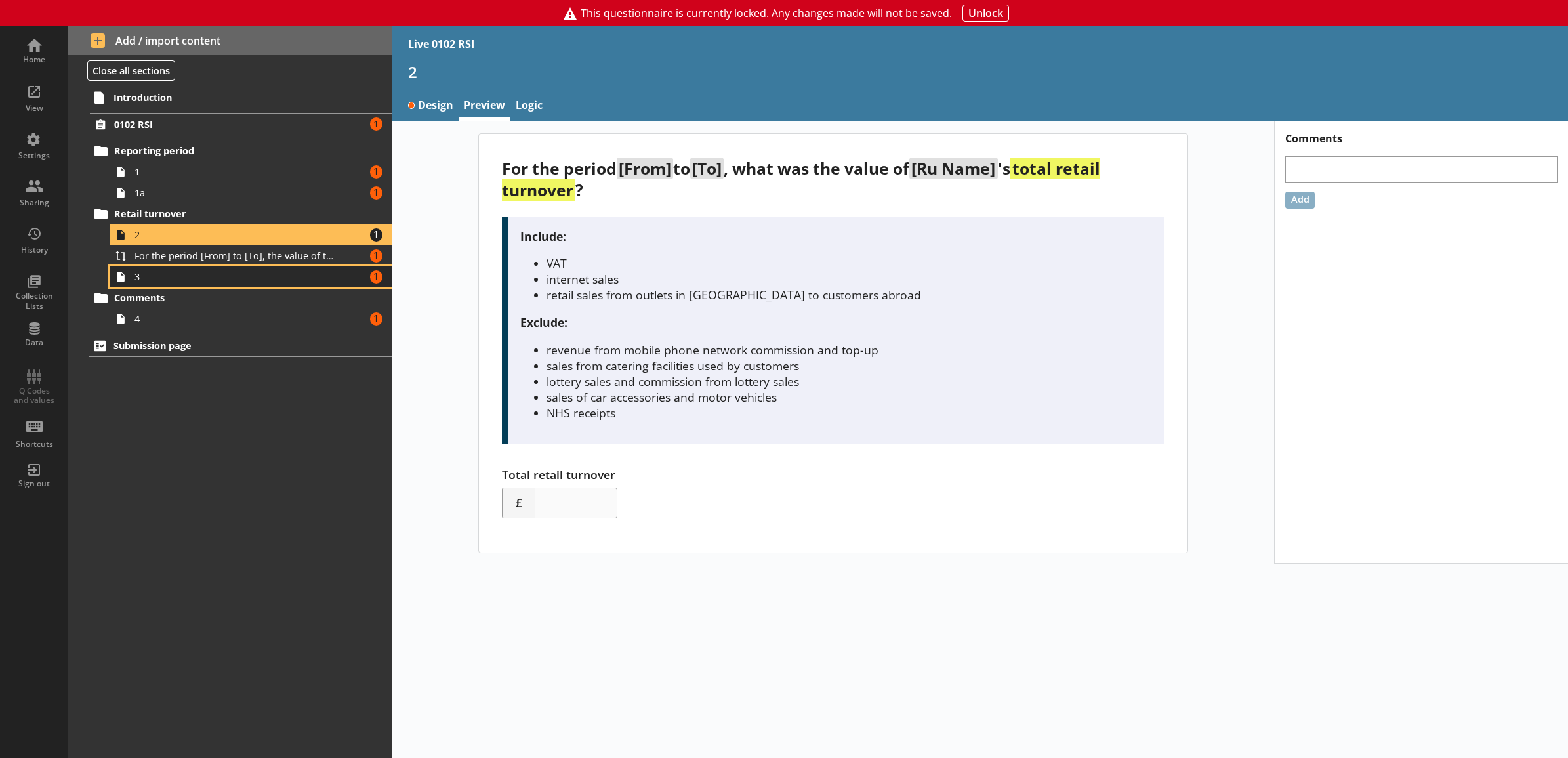
click at [234, 277] on span "3" at bounding box center [236, 276] width 204 height 12
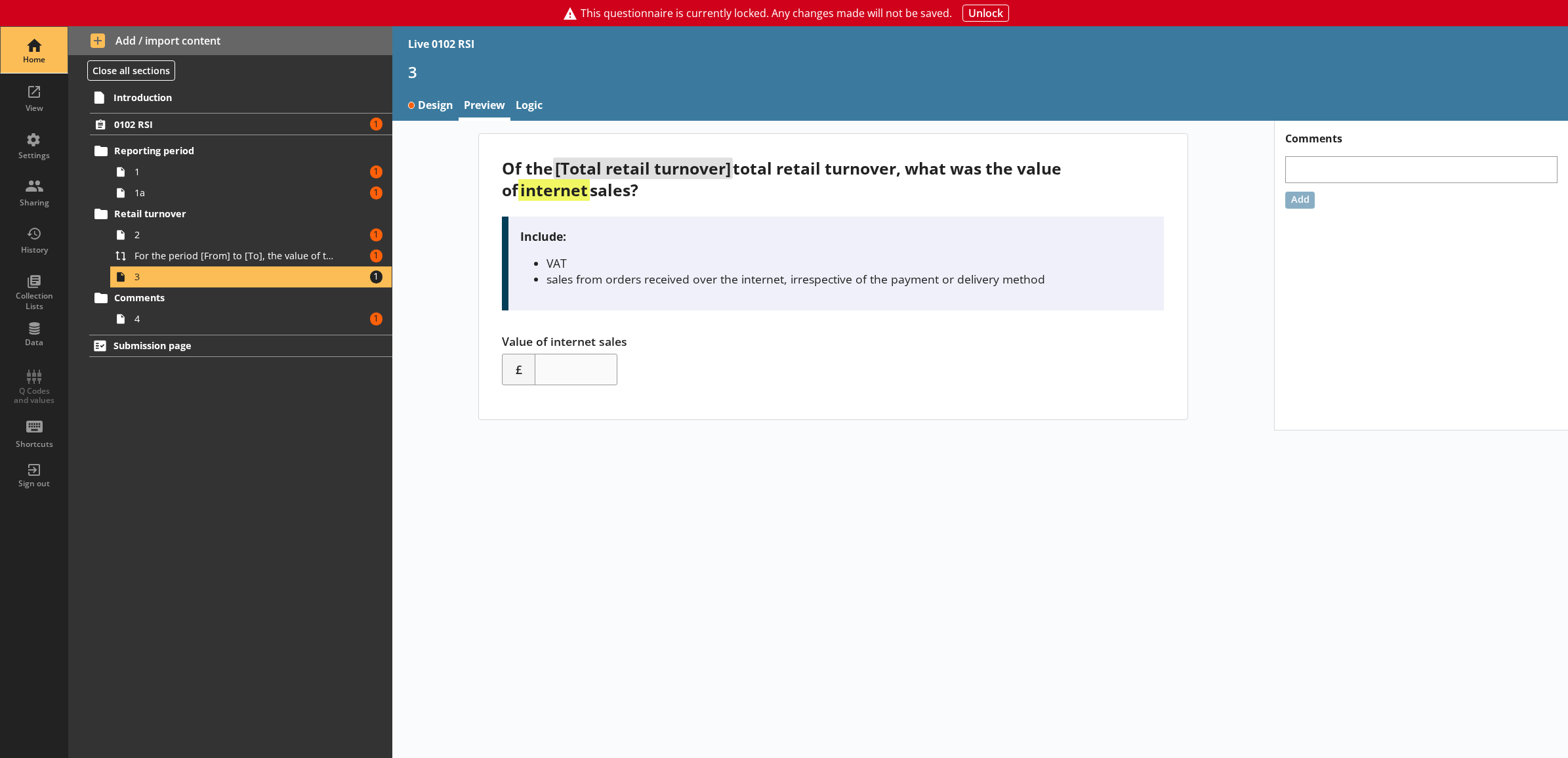
click at [27, 33] on div "Home" at bounding box center [33, 49] width 46 height 46
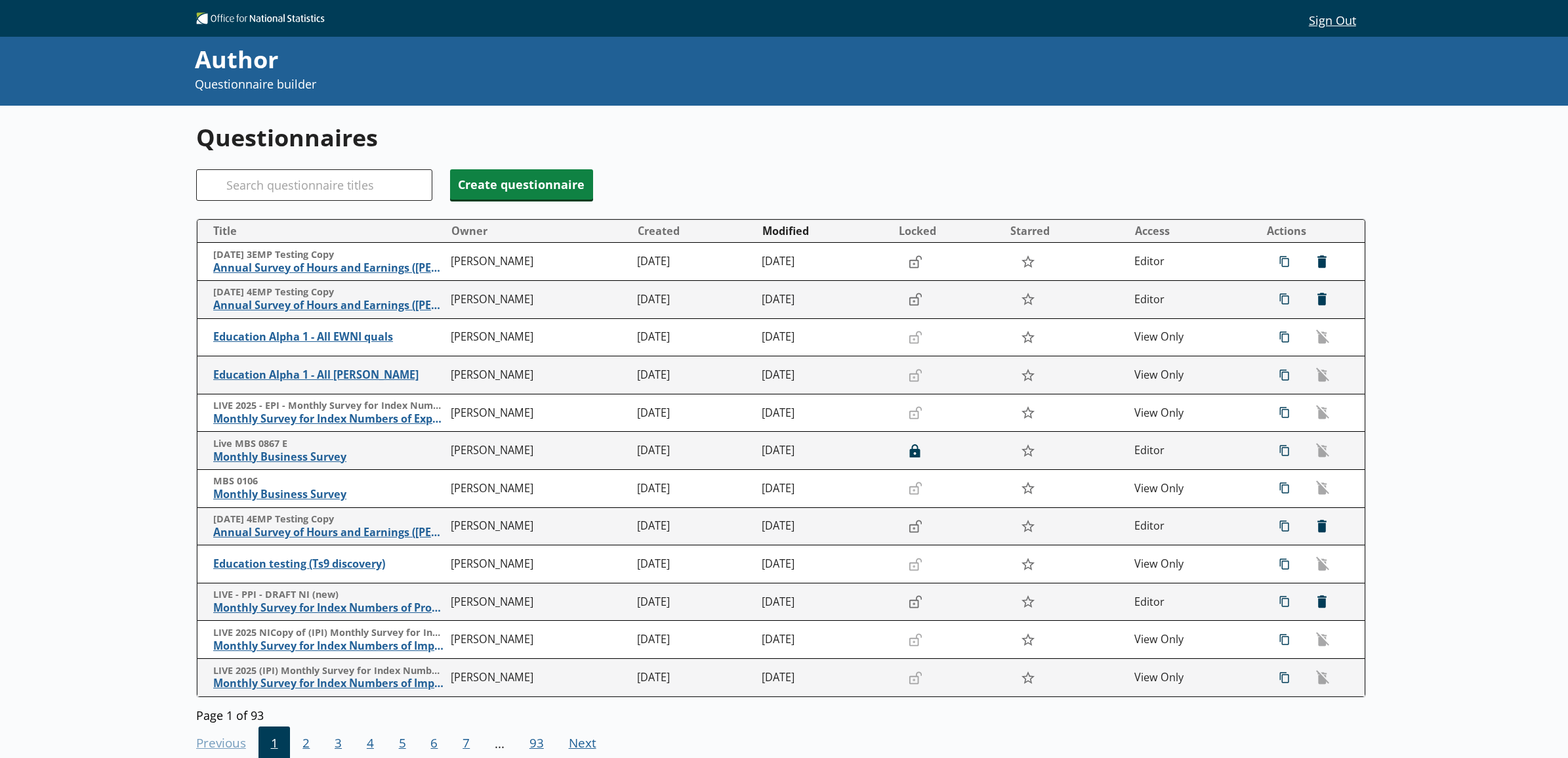
click at [123, 269] on div "Questionnaires Search Create questionnaire Title Owner Created Modified Locked …" at bounding box center [784, 485] width 1568 height 758
click at [288, 184] on input "Search" at bounding box center [314, 185] width 236 height 32
click at [313, 185] on input "Search" at bounding box center [314, 185] width 236 height 32
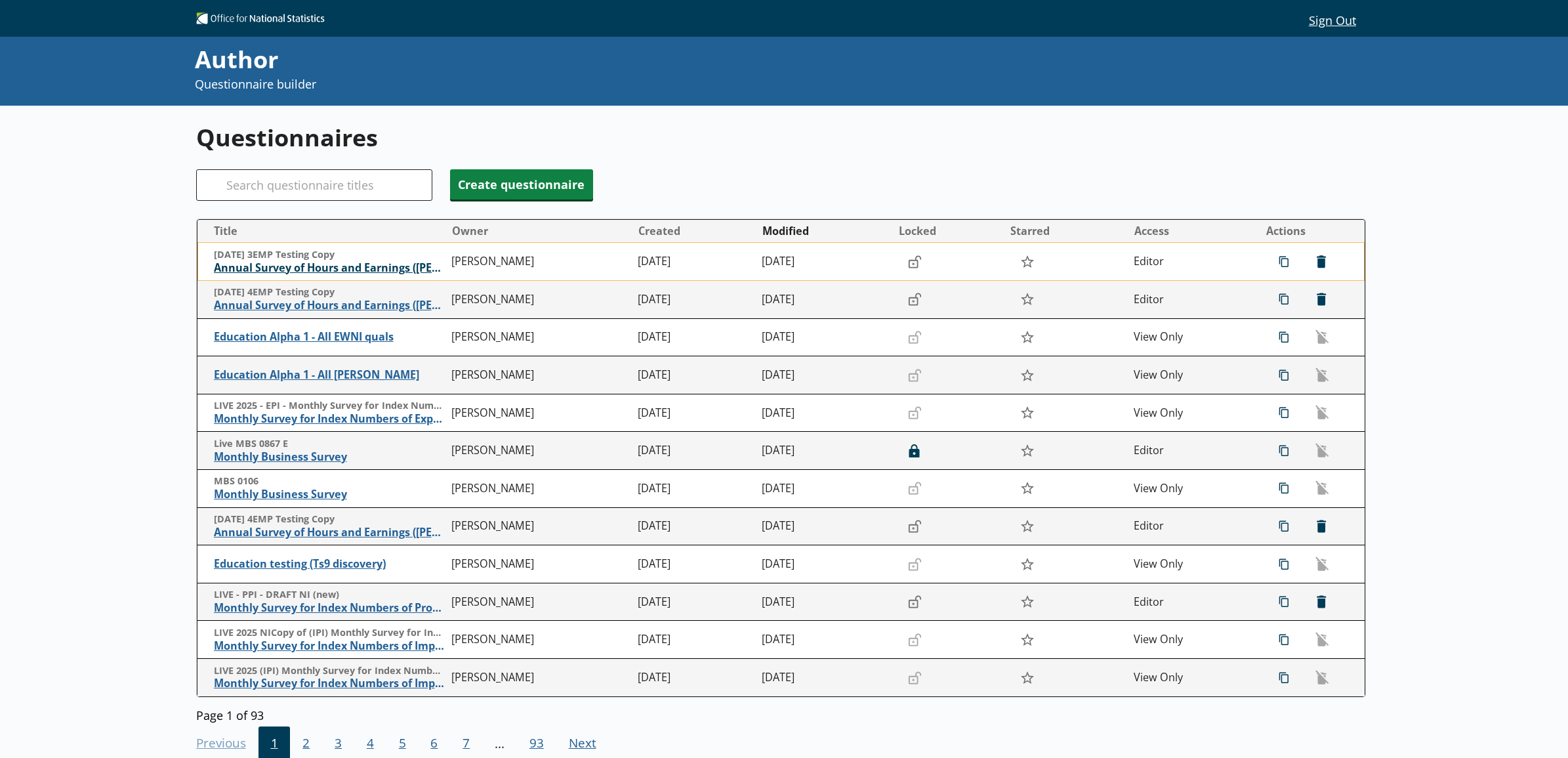
click at [317, 266] on span "Annual Survey of Hours and Earnings ([PERSON_NAME])" at bounding box center [329, 268] width 232 height 14
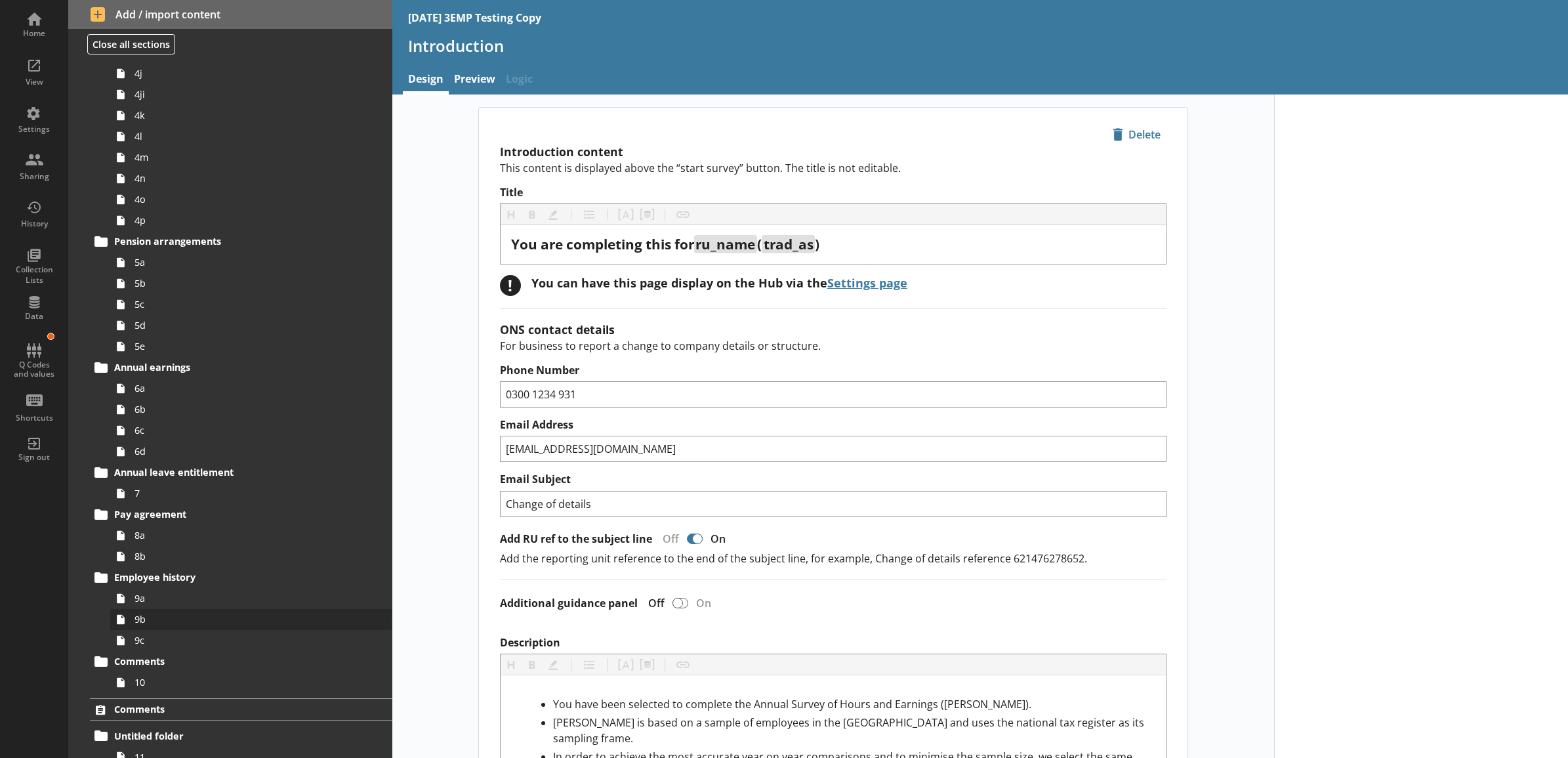
scroll to position [3369, 0]
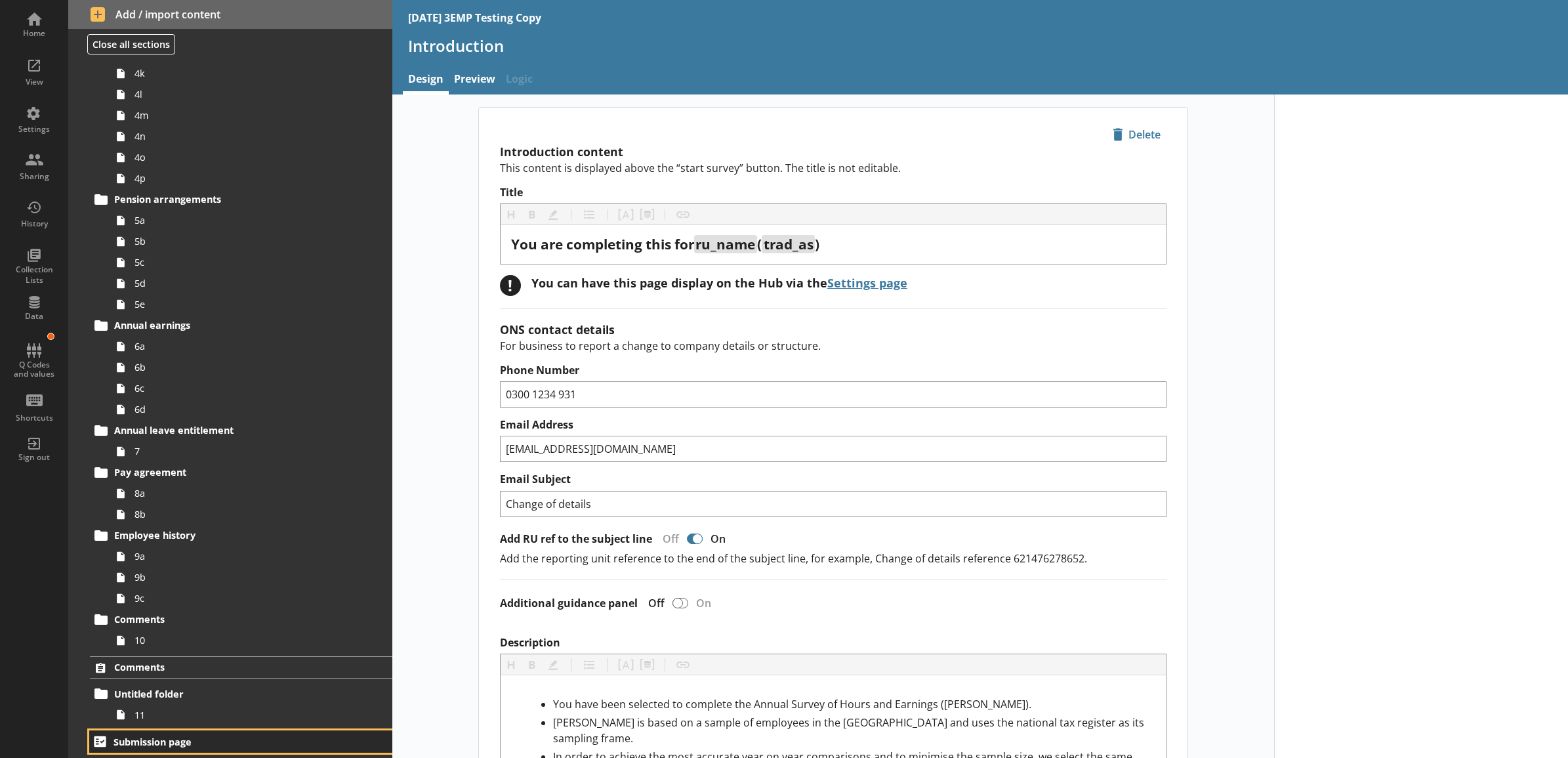
click at [211, 738] on span "Submission page" at bounding box center [224, 741] width 219 height 12
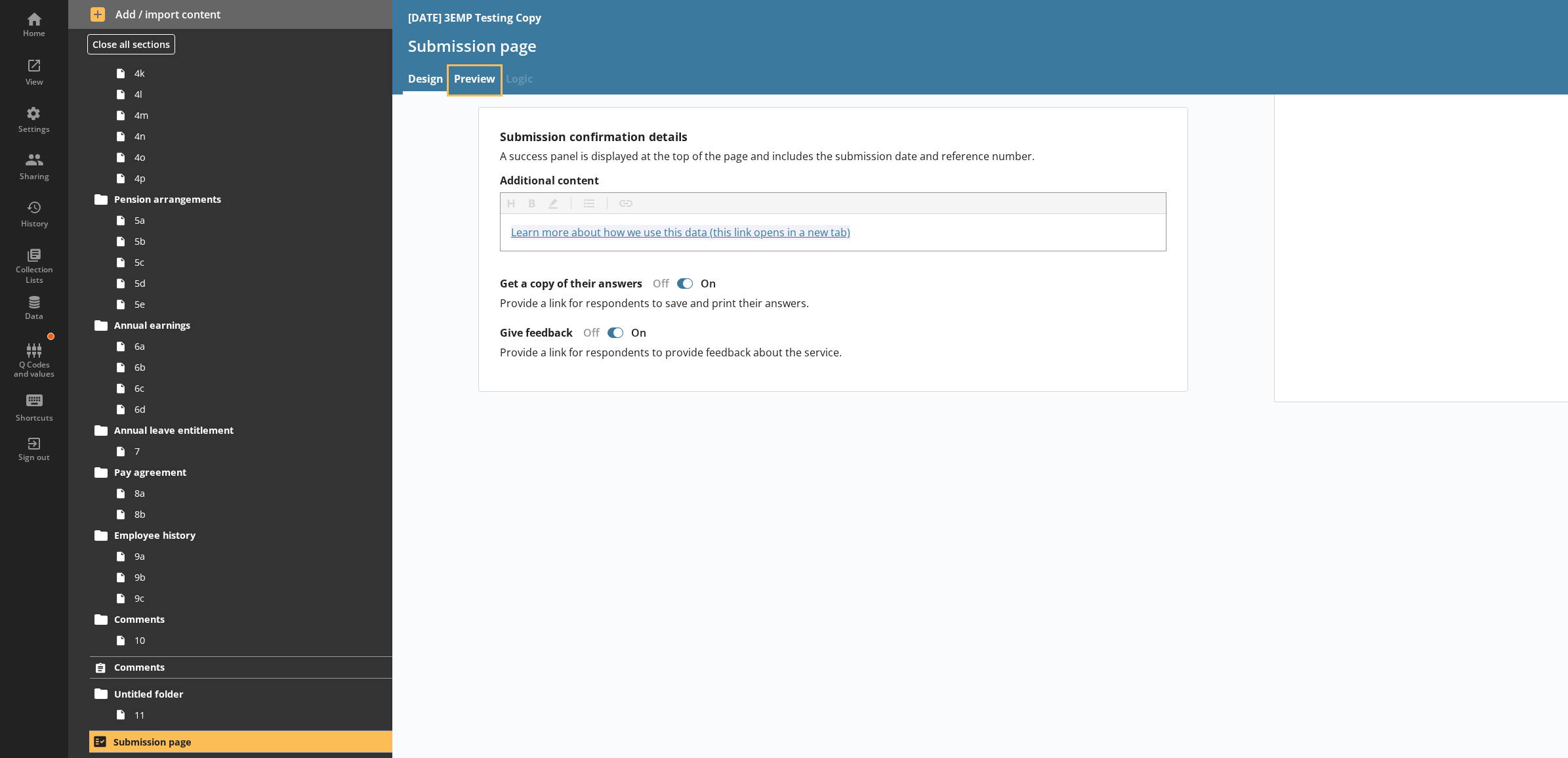
click at [486, 67] on link "Preview" at bounding box center [475, 81] width 52 height 28
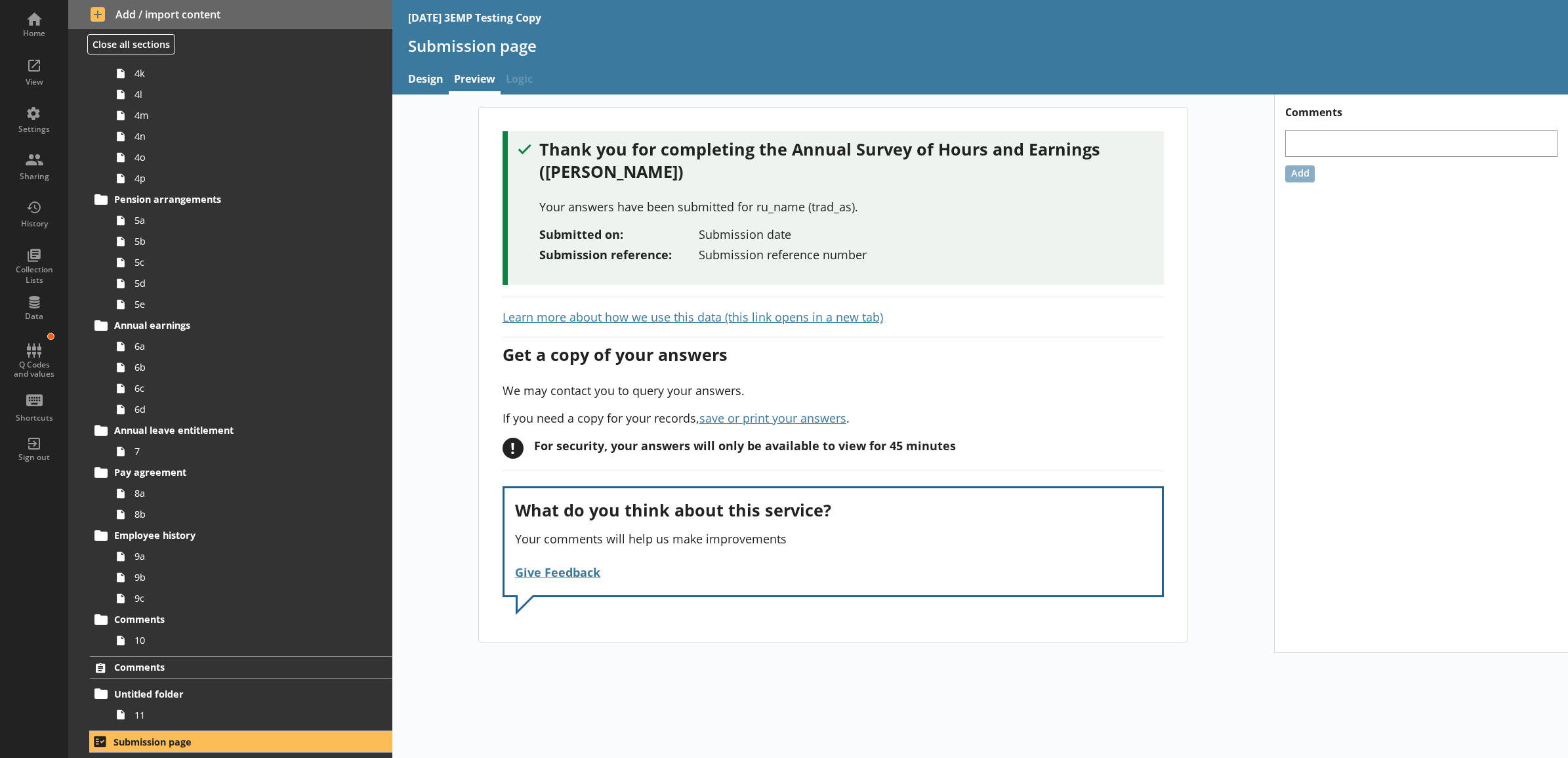
click at [457, 381] on div "Thank you for completing the Annual Survey of Hours and Earnings (ASHE) Your an…" at bounding box center [833, 375] width 882 height 535
click at [491, 281] on div "Thank you for completing the Annual Survey of Hours and Earnings (ASHE) Your an…" at bounding box center [833, 374] width 708 height 534
